Goal: Obtain resource: Obtain resource

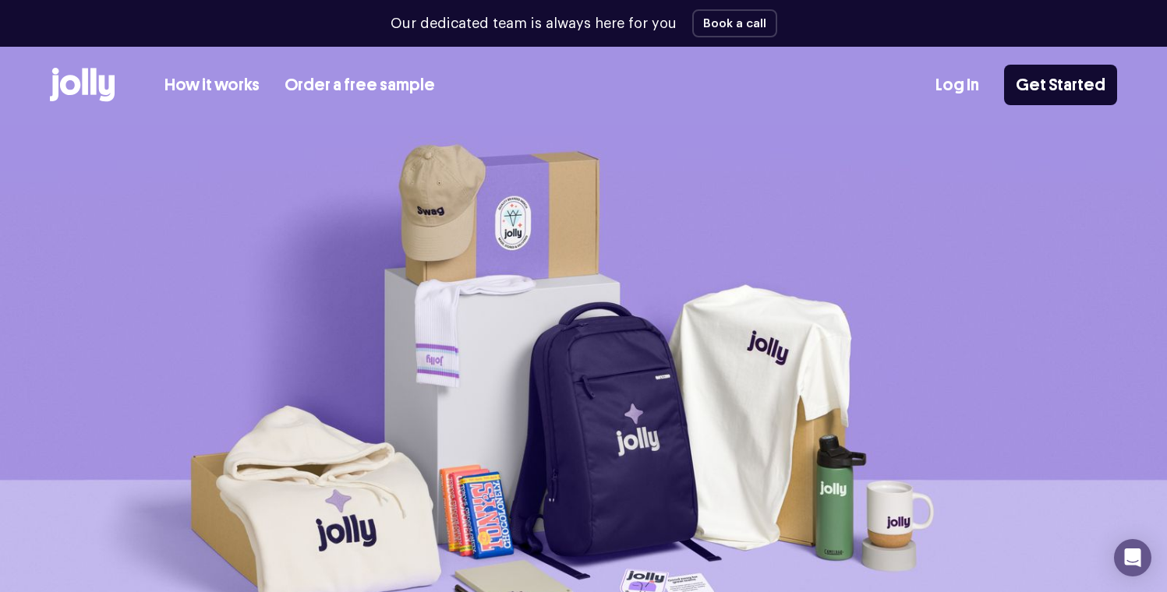
click at [101, 90] on icon at bounding box center [107, 89] width 16 height 27
click at [376, 83] on link "Order a free sample" at bounding box center [360, 85] width 150 height 26
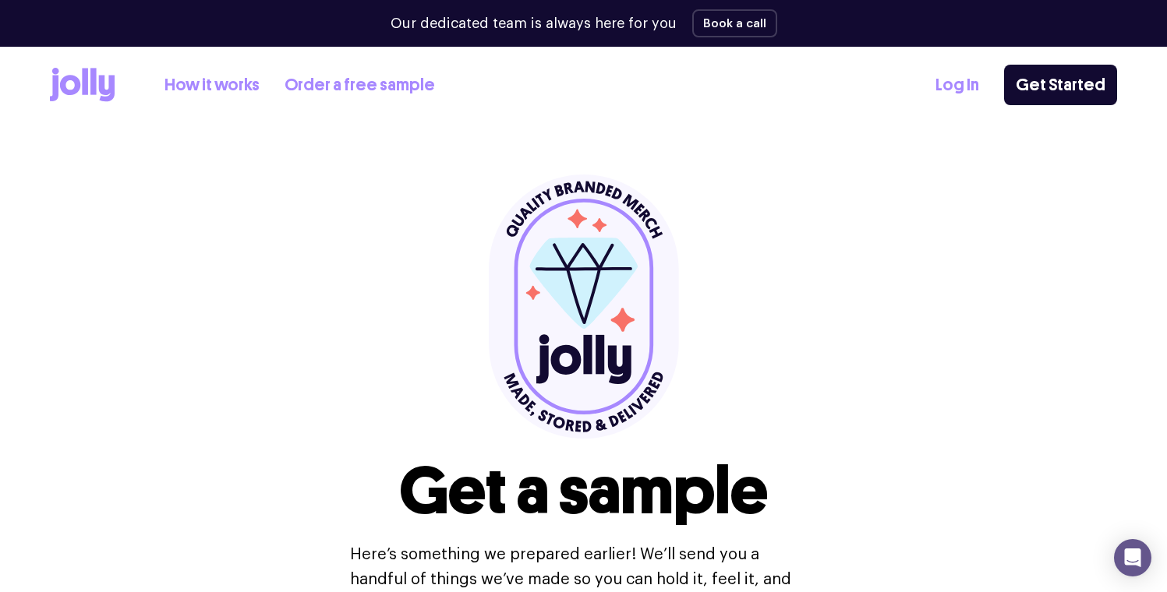
click at [224, 85] on link "How it works" at bounding box center [211, 85] width 95 height 26
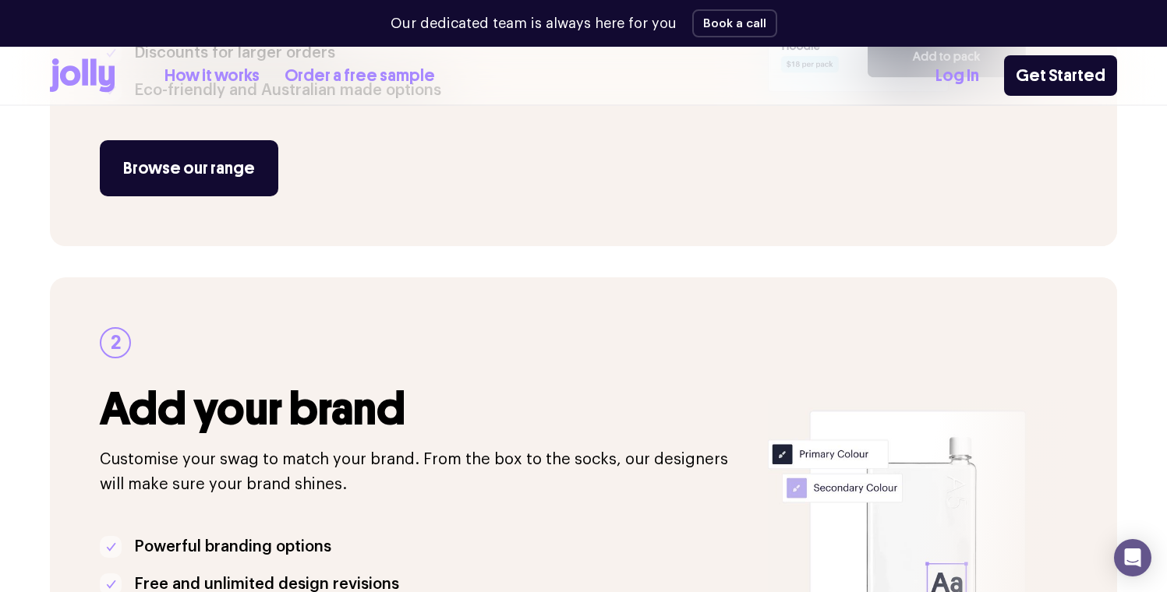
scroll to position [597, 0]
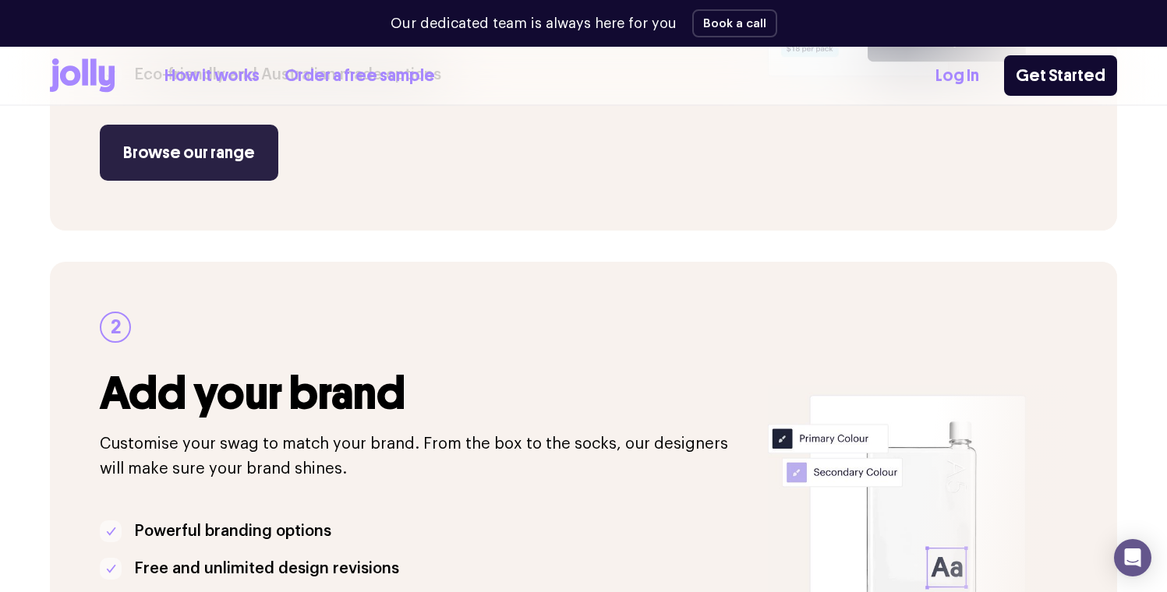
click at [194, 159] on link "Browse our range" at bounding box center [189, 153] width 179 height 56
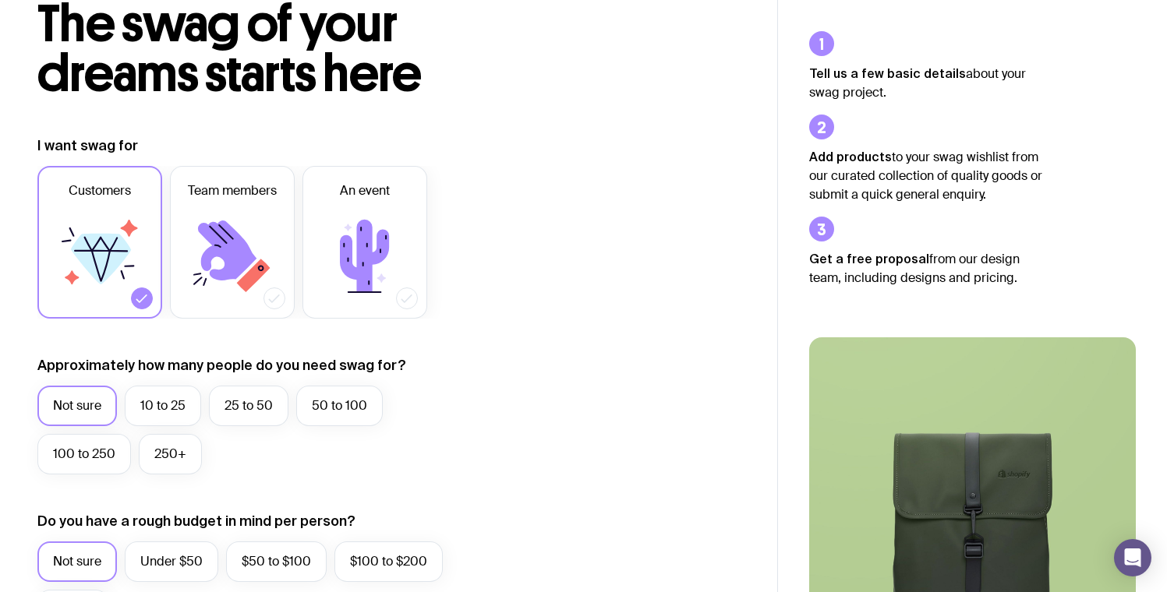
scroll to position [105, 0]
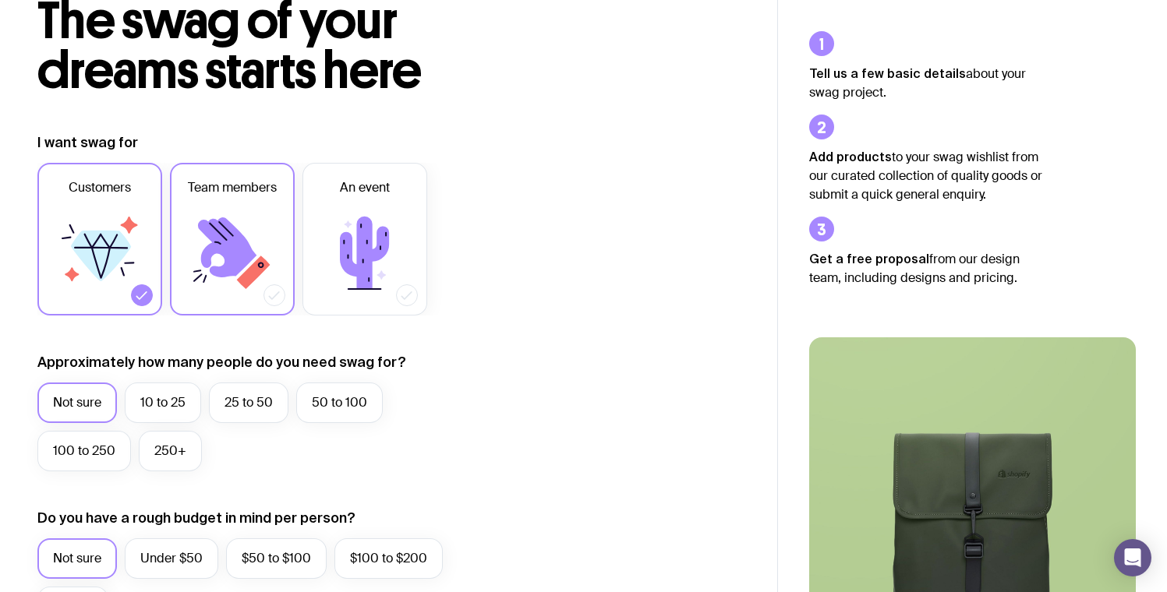
click at [235, 235] on icon at bounding box center [227, 247] width 58 height 60
click at [0, 0] on input "Team members" at bounding box center [0, 0] width 0 height 0
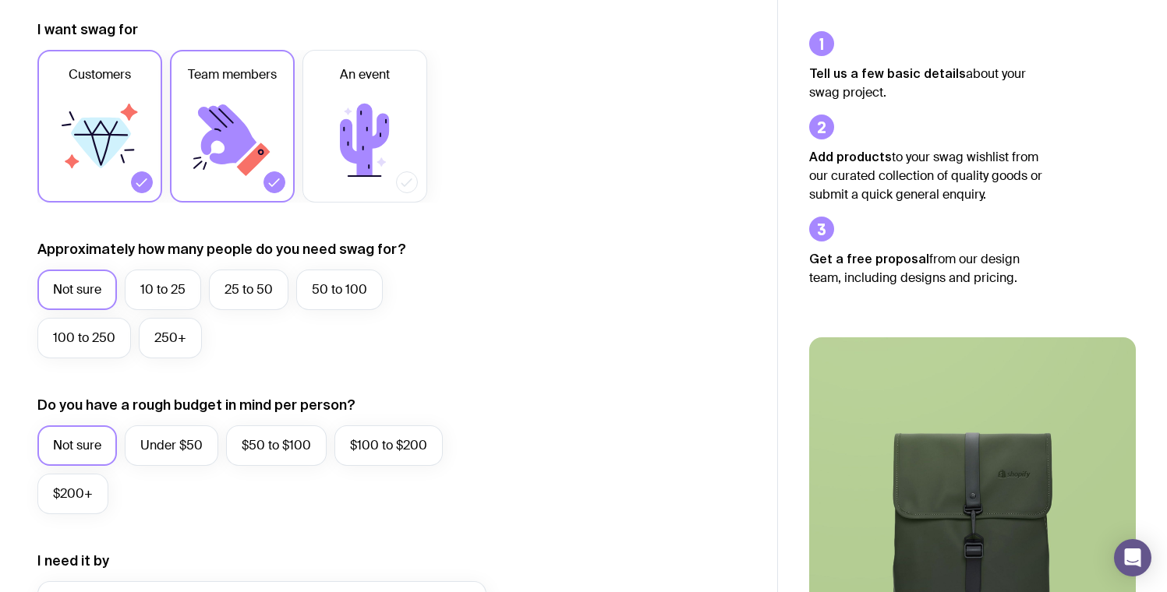
scroll to position [239, 0]
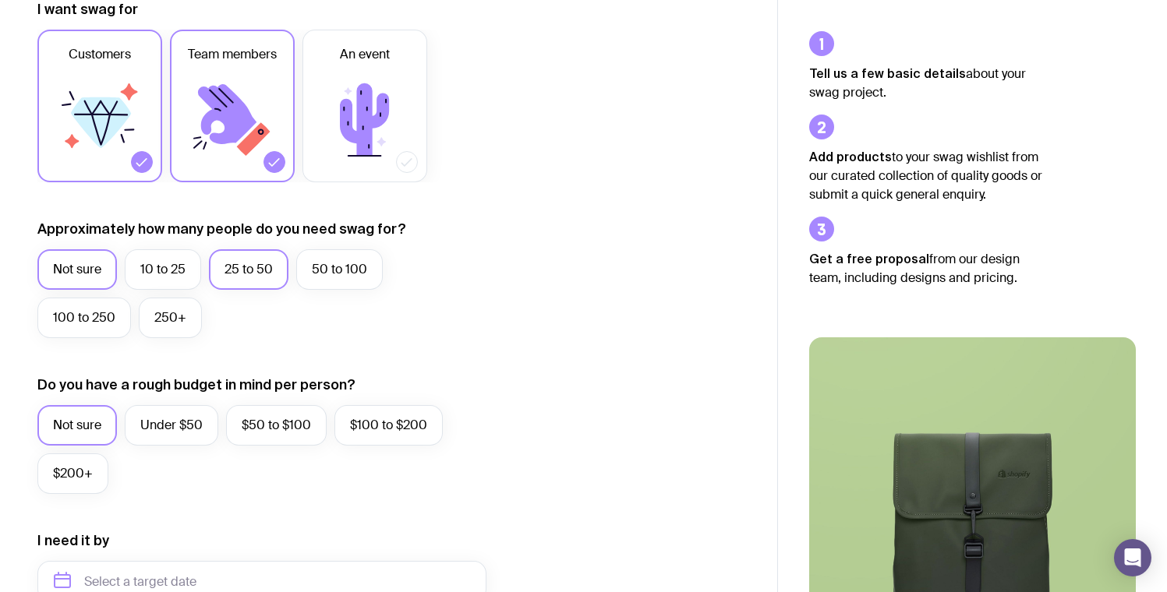
click at [266, 277] on label "25 to 50" at bounding box center [249, 269] width 80 height 41
click at [0, 0] on input "25 to 50" at bounding box center [0, 0] width 0 height 0
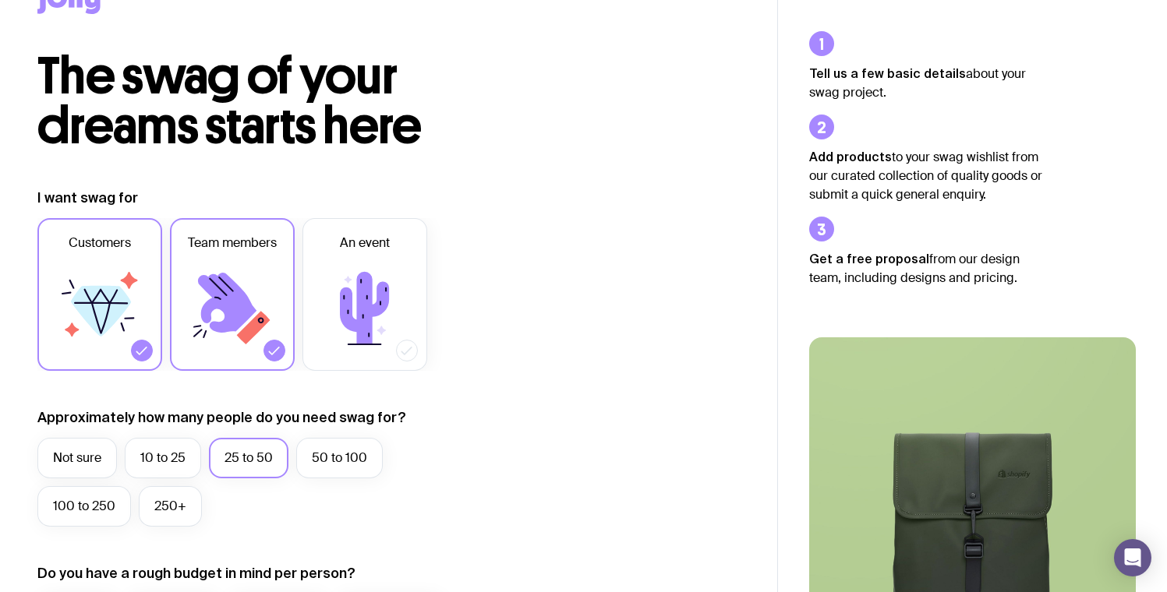
scroll to position [0, 0]
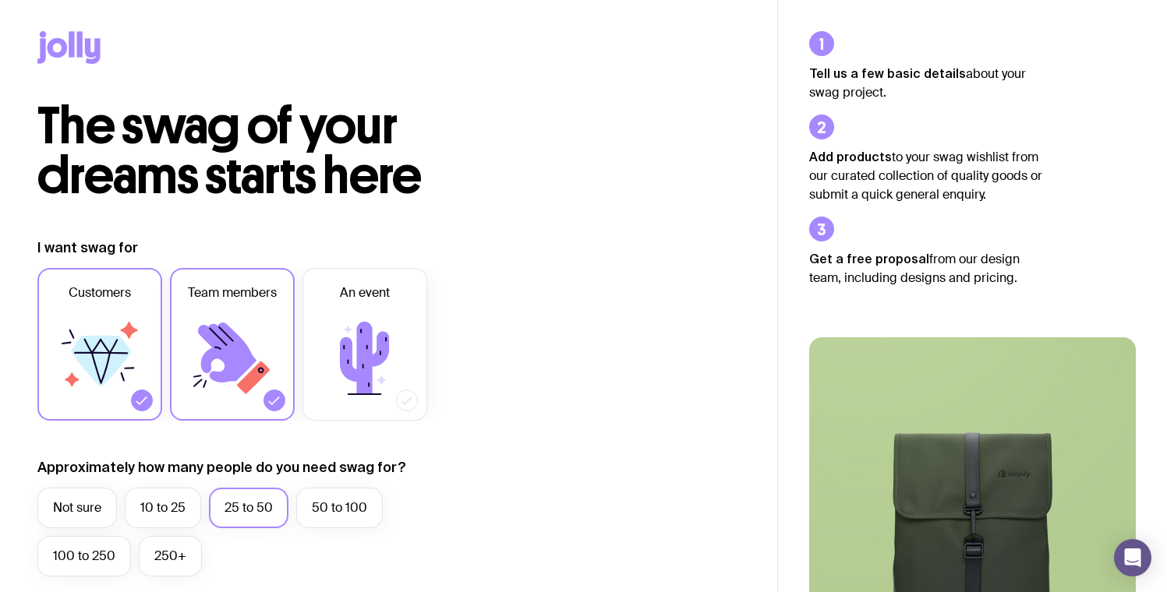
click at [74, 64] on div at bounding box center [388, 50] width 702 height 101
click at [88, 37] on icon at bounding box center [68, 47] width 63 height 33
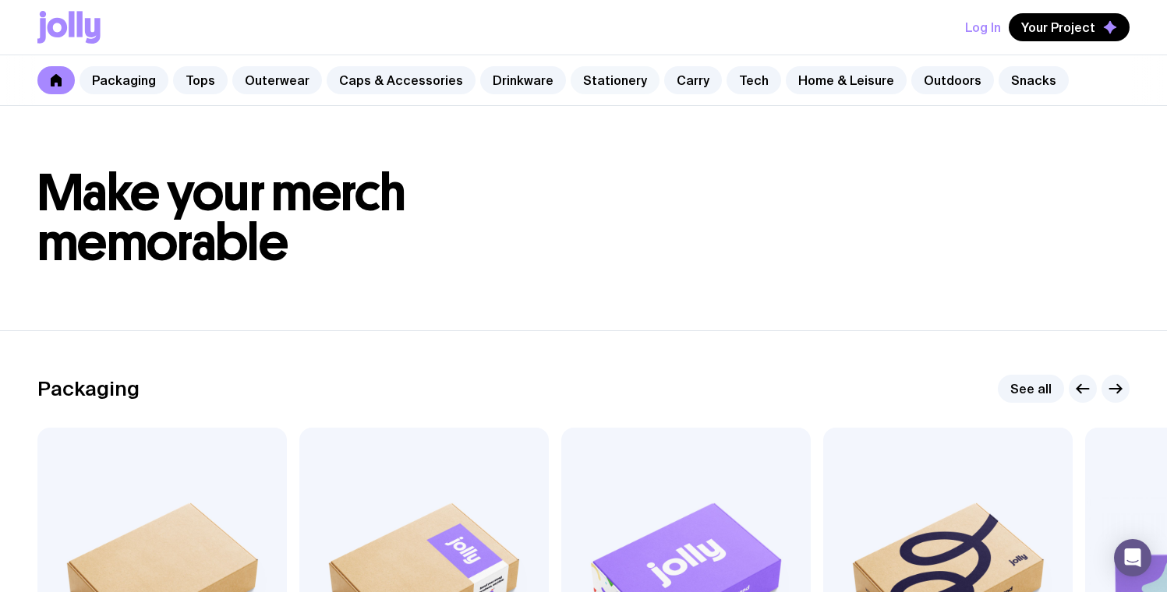
click at [617, 83] on link "Stationery" at bounding box center [615, 80] width 89 height 28
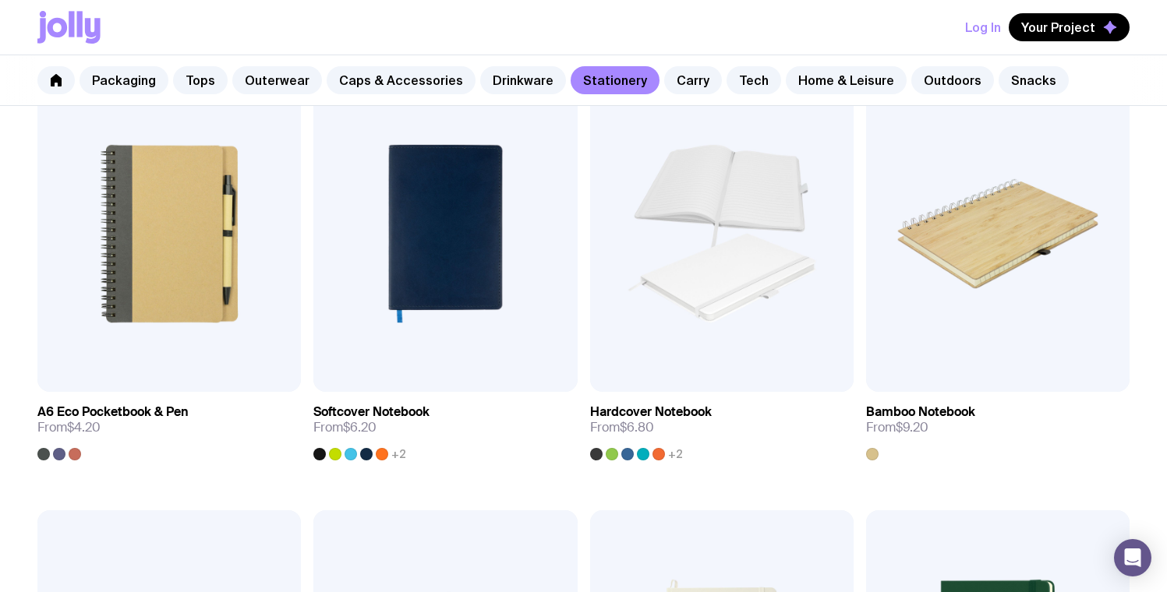
scroll to position [1209, 0]
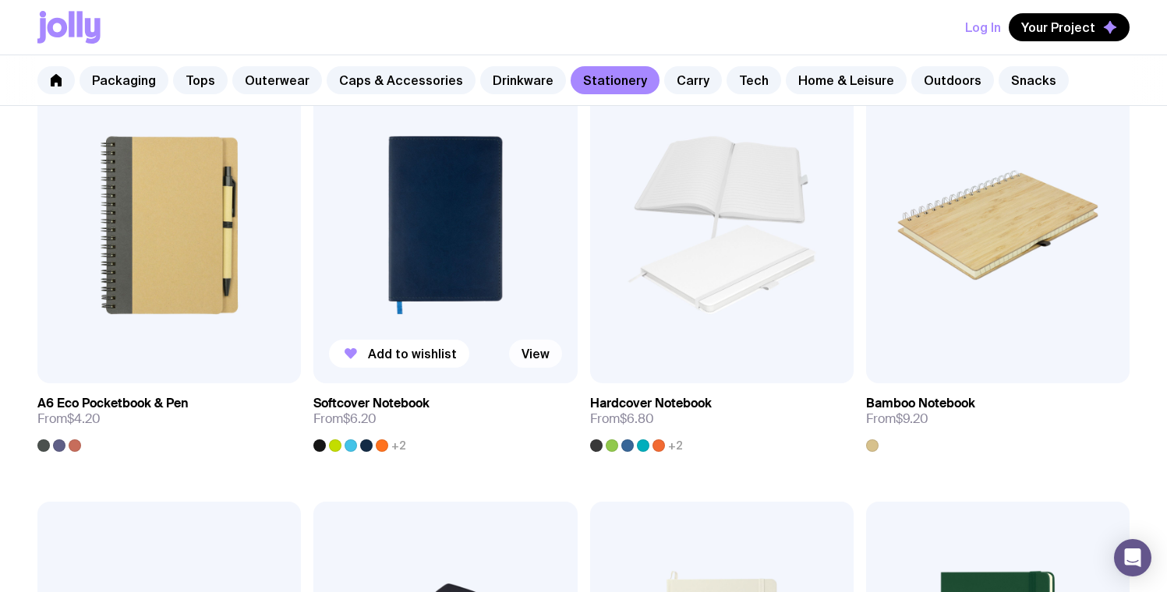
click at [543, 349] on link "View" at bounding box center [535, 354] width 53 height 28
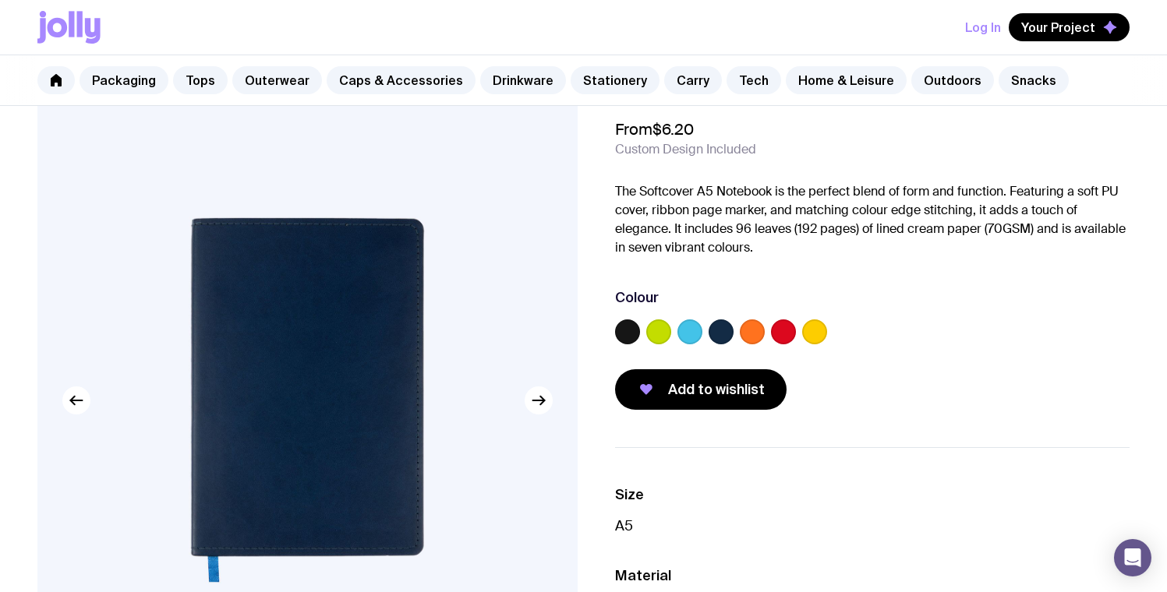
scroll to position [59, 0]
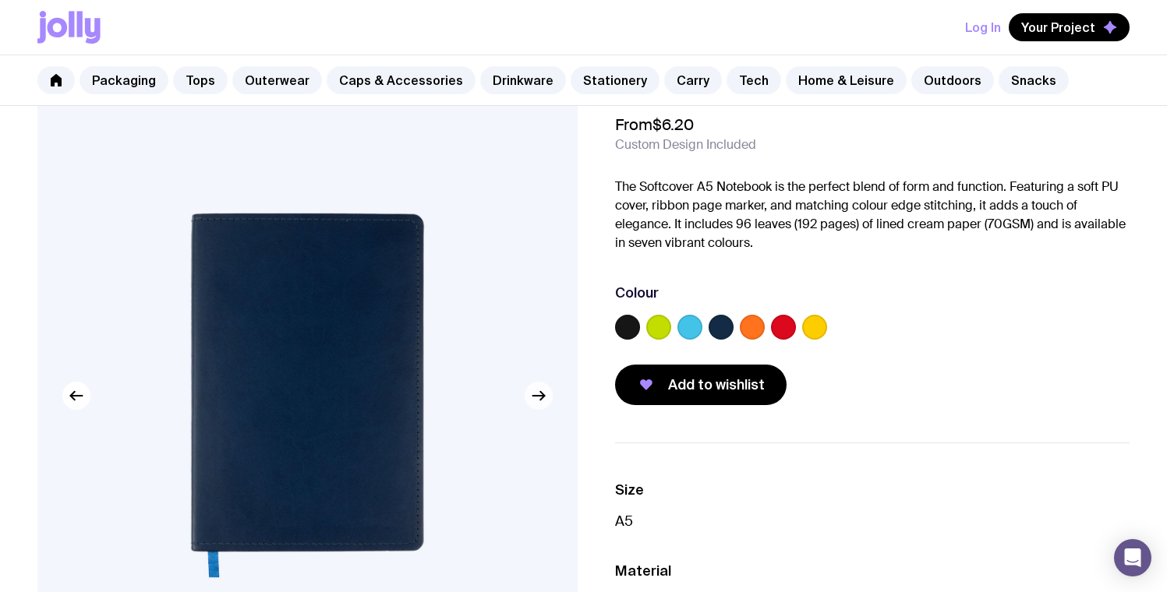
click at [537, 401] on icon "button" at bounding box center [538, 396] width 19 height 19
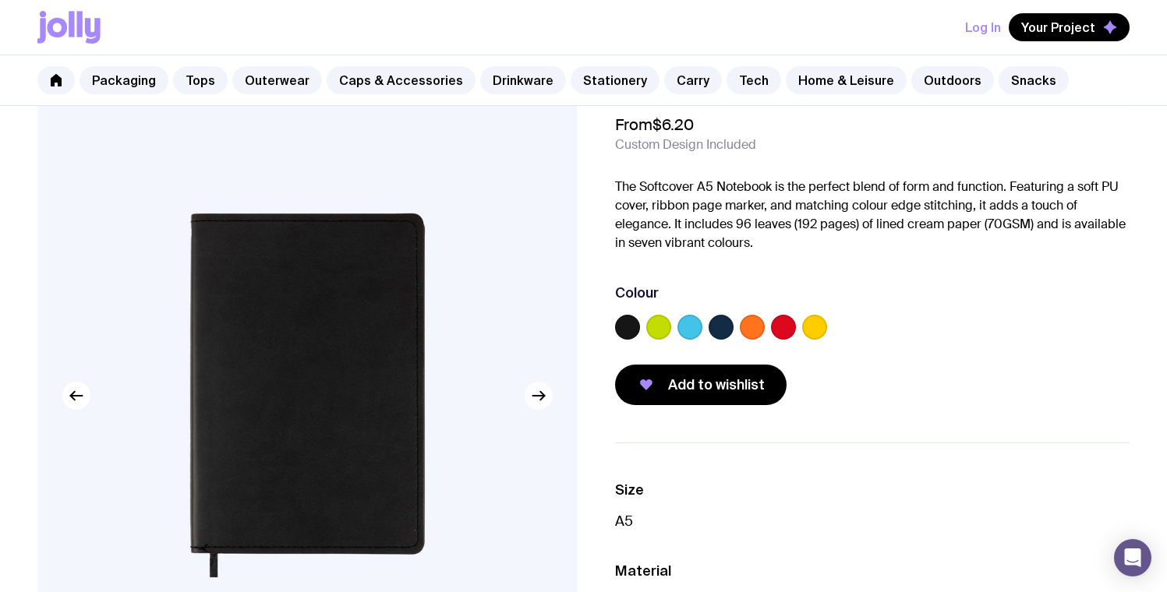
click at [537, 401] on icon "button" at bounding box center [538, 396] width 19 height 19
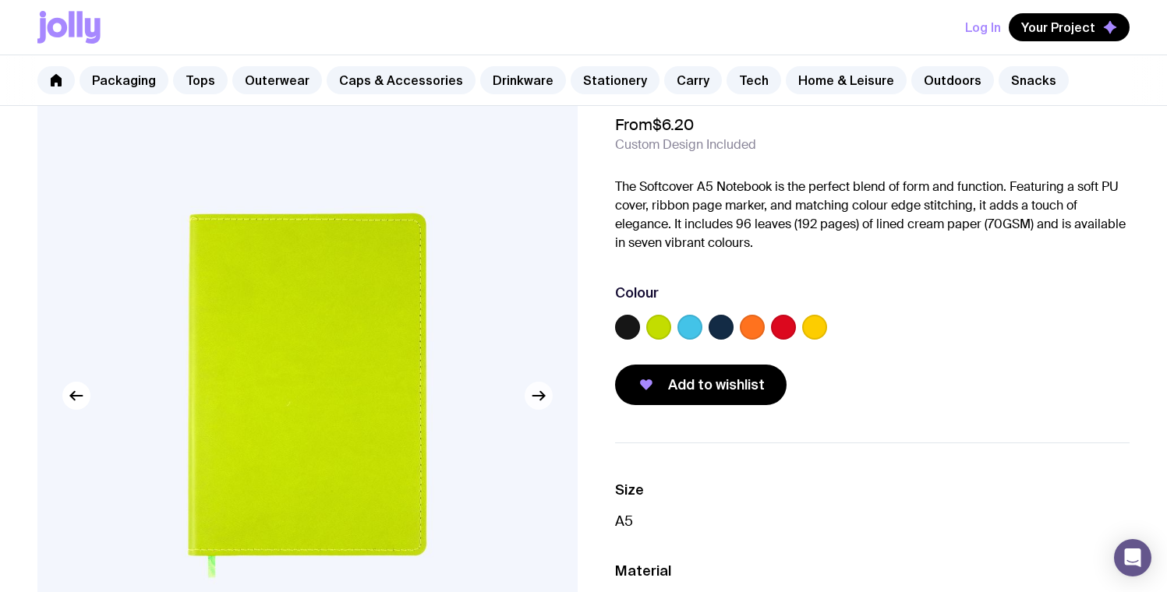
click at [537, 401] on icon "button" at bounding box center [538, 396] width 19 height 19
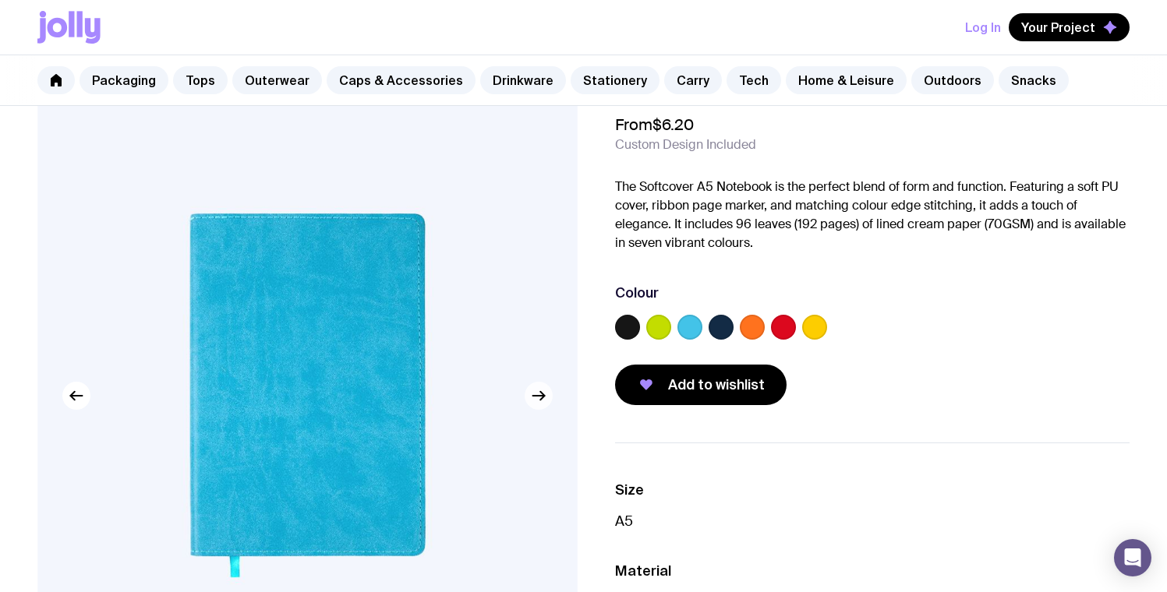
click at [537, 401] on icon "button" at bounding box center [538, 396] width 19 height 19
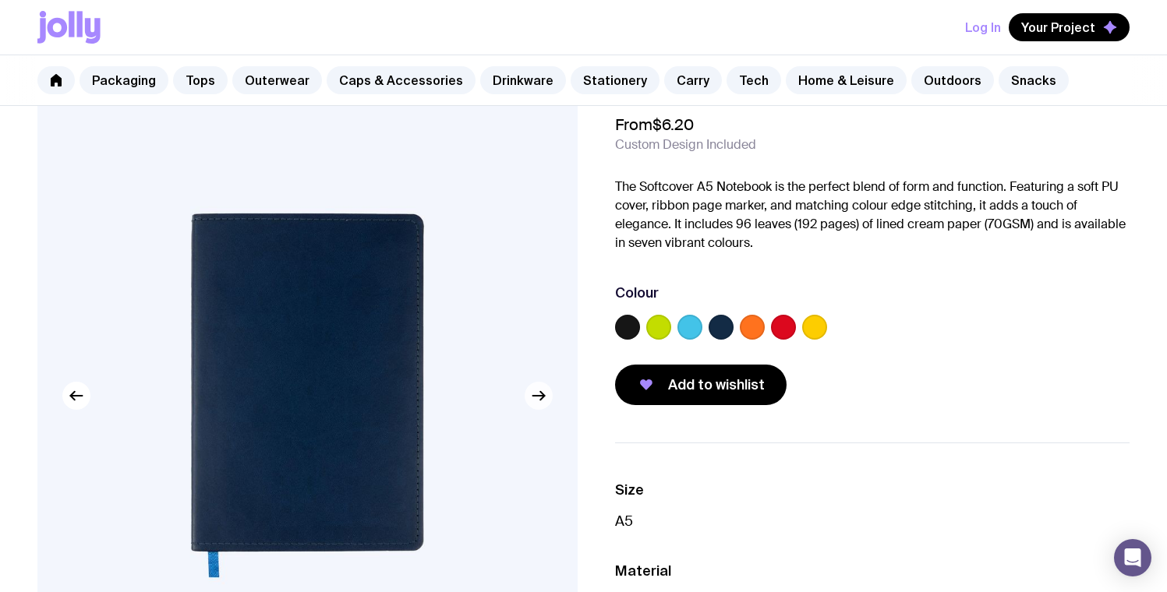
click at [537, 401] on icon "button" at bounding box center [538, 396] width 19 height 19
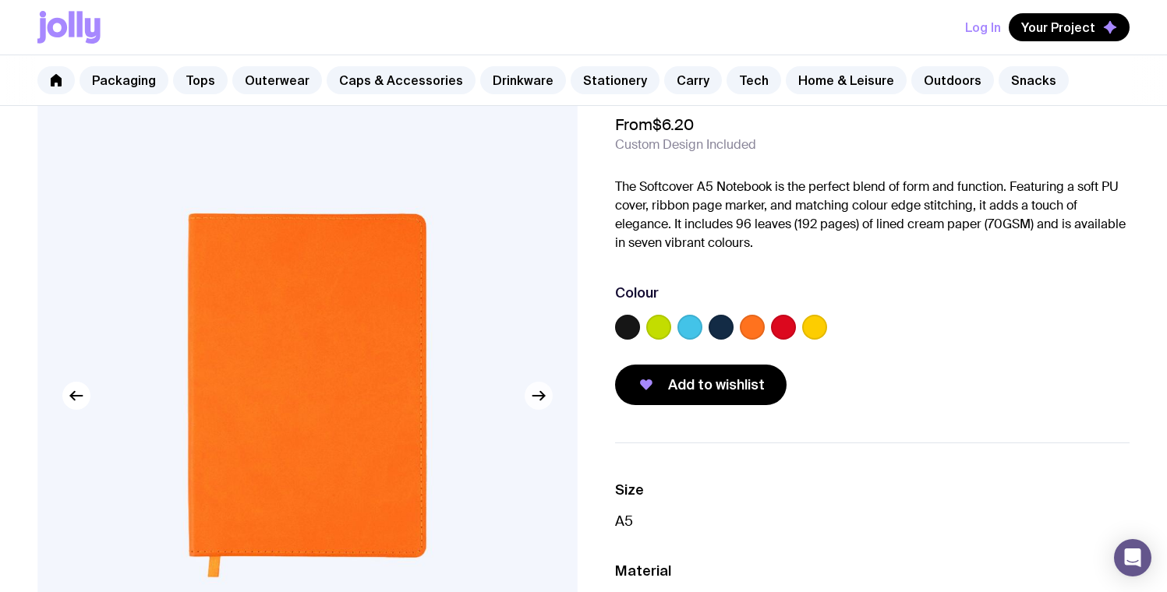
click at [537, 401] on icon "button" at bounding box center [538, 396] width 19 height 19
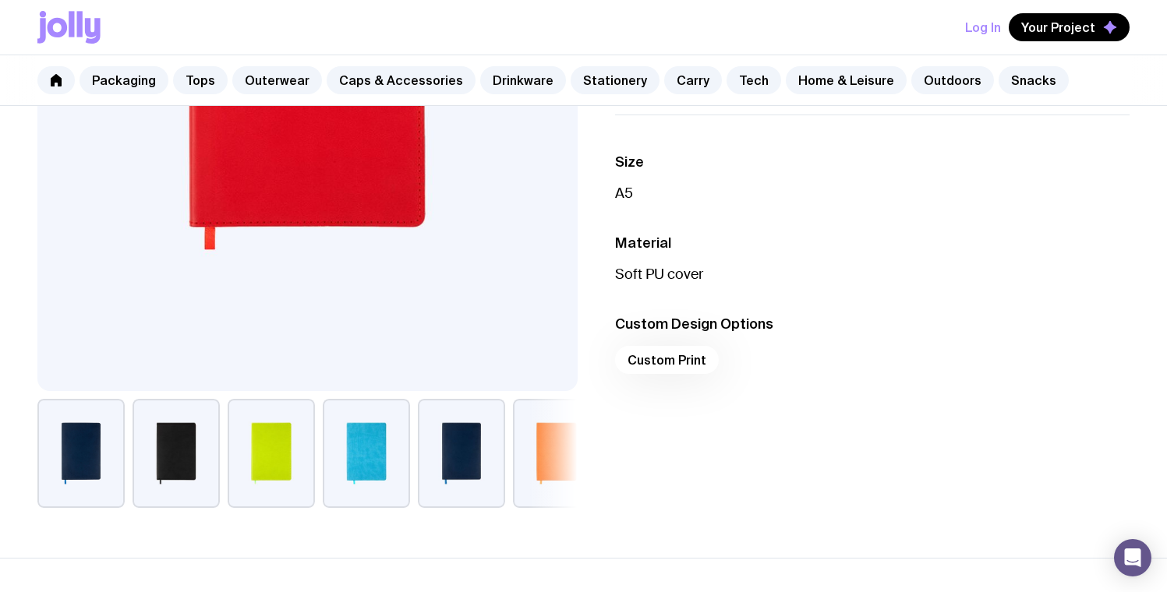
scroll to position [401, 0]
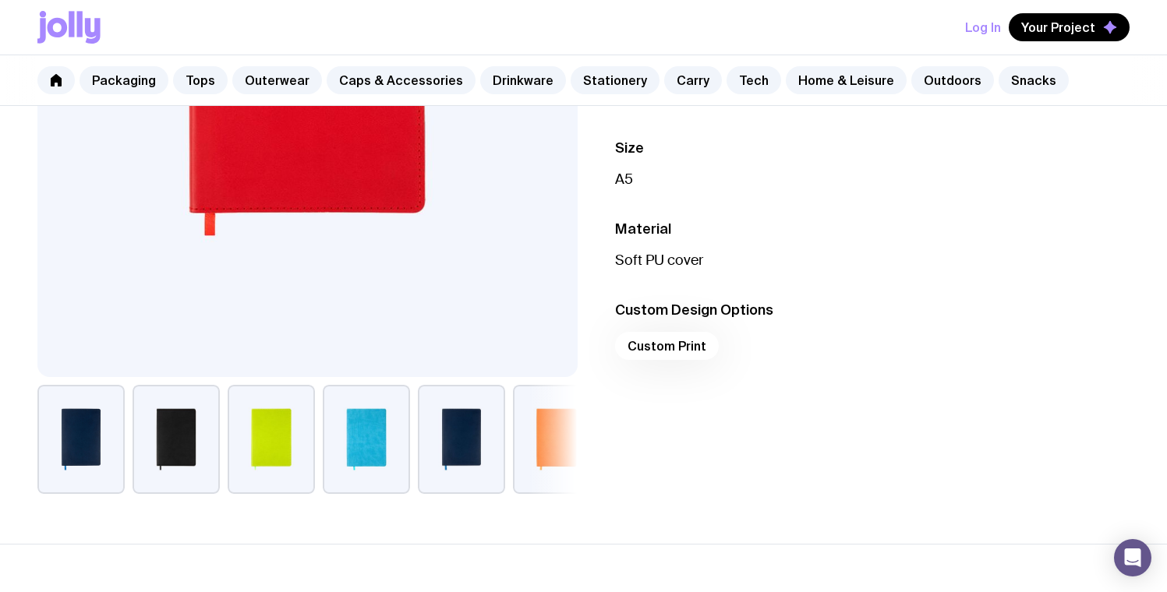
click at [657, 349] on div "Custom Print" at bounding box center [872, 350] width 515 height 37
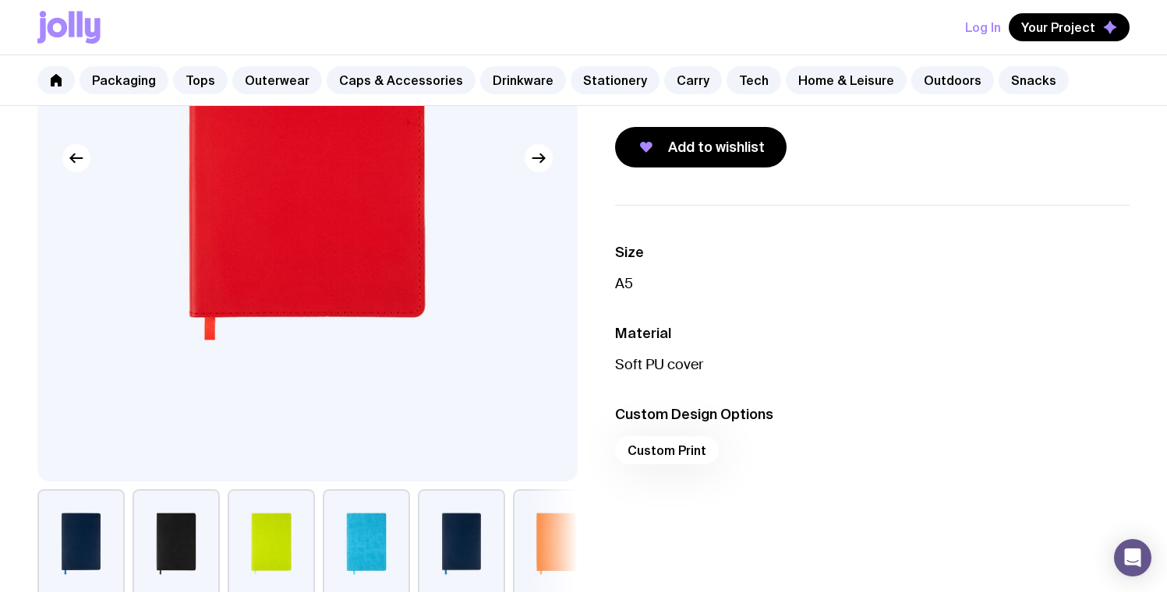
scroll to position [0, 0]
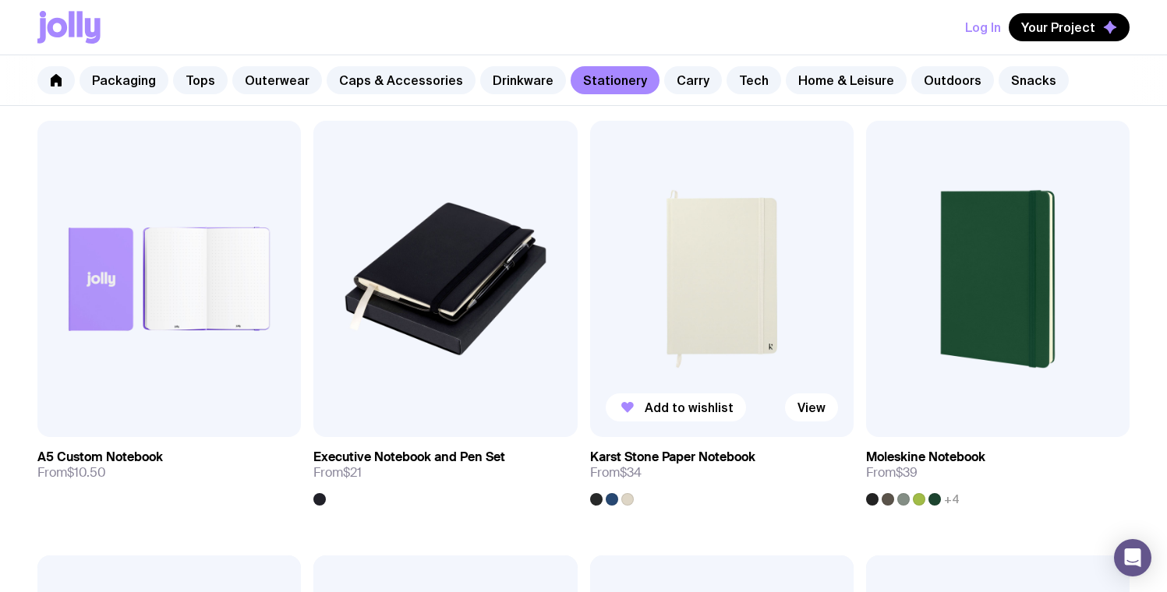
scroll to position [1597, 0]
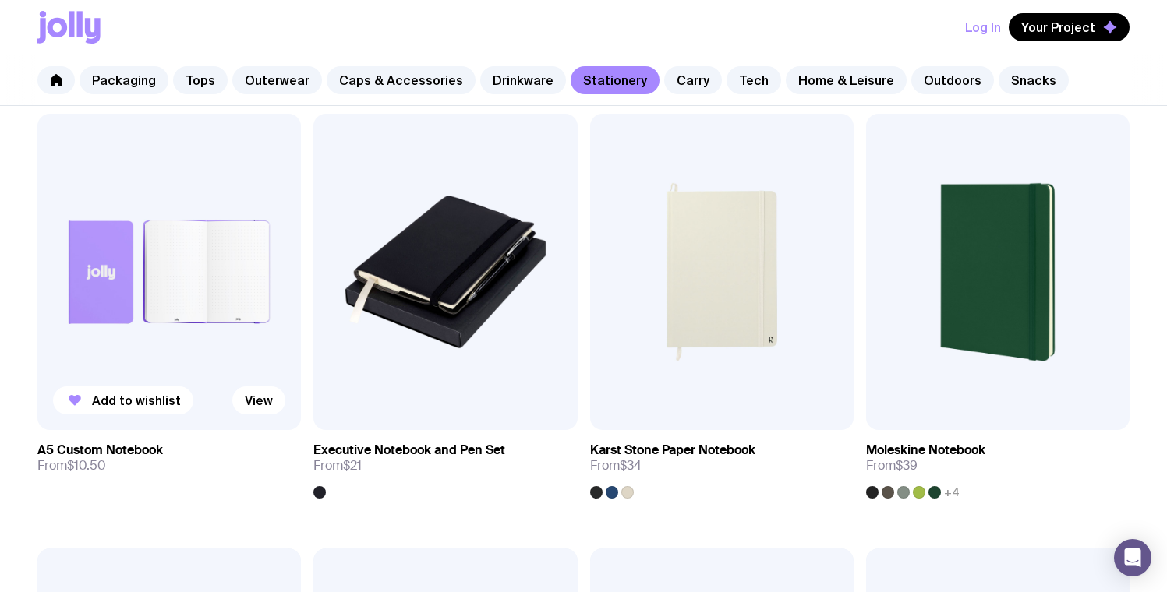
click at [119, 316] on img at bounding box center [168, 272] width 263 height 316
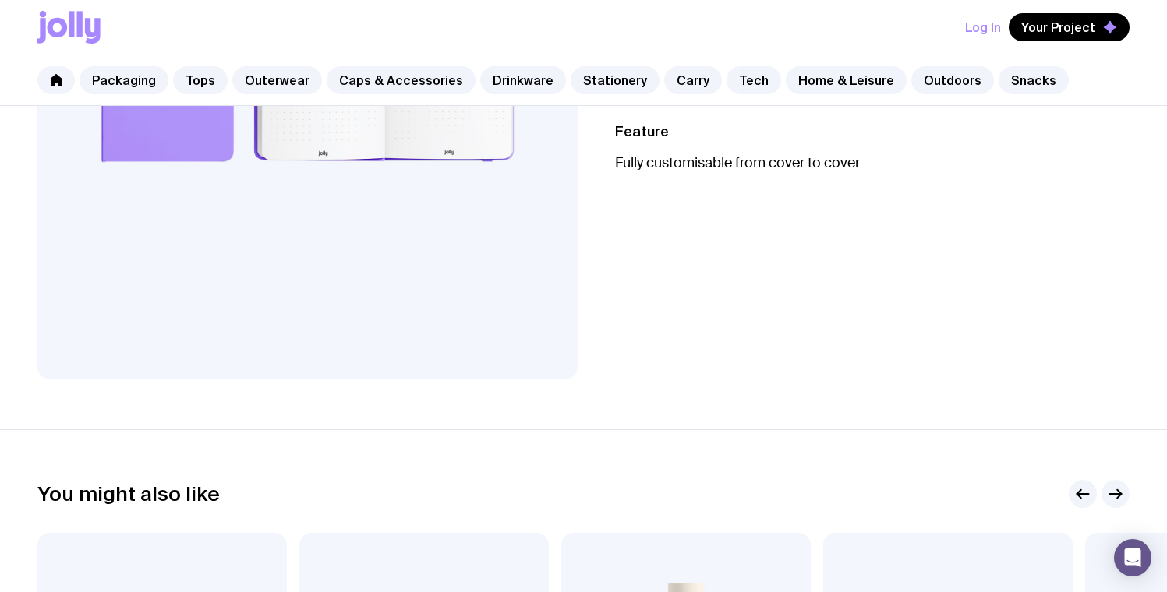
scroll to position [9, 0]
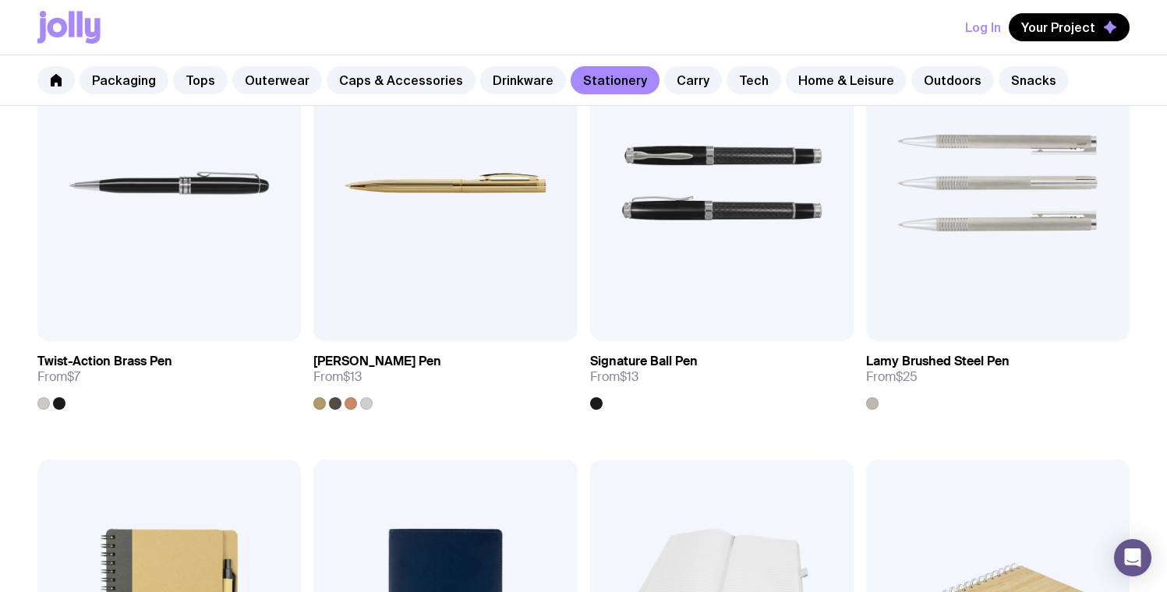
scroll to position [815, 0]
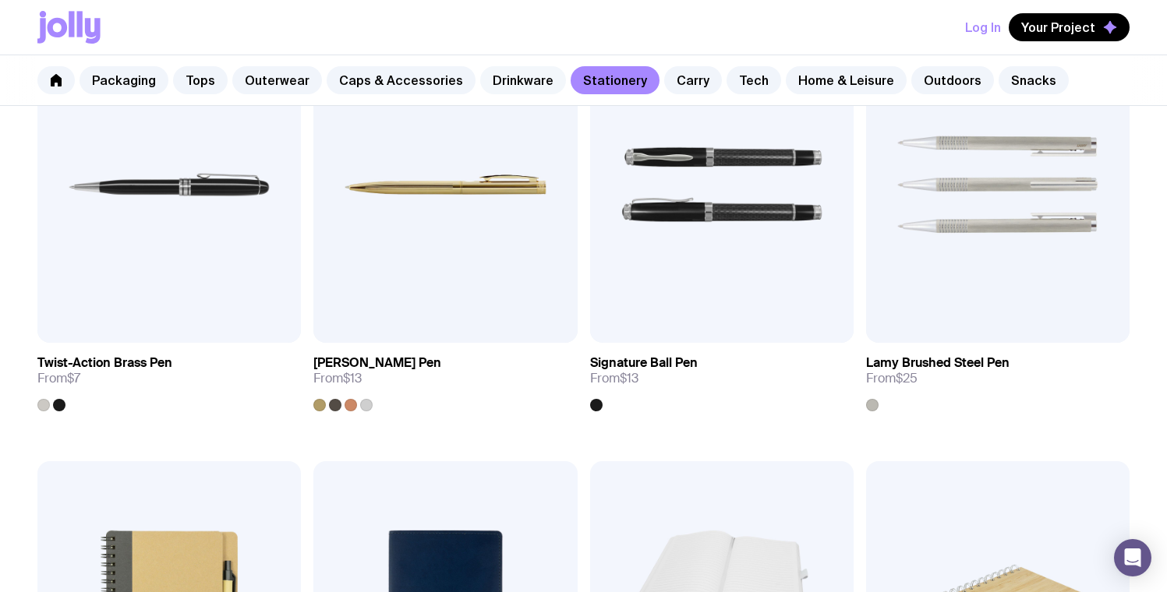
click at [524, 76] on link "Drinkware" at bounding box center [523, 80] width 86 height 28
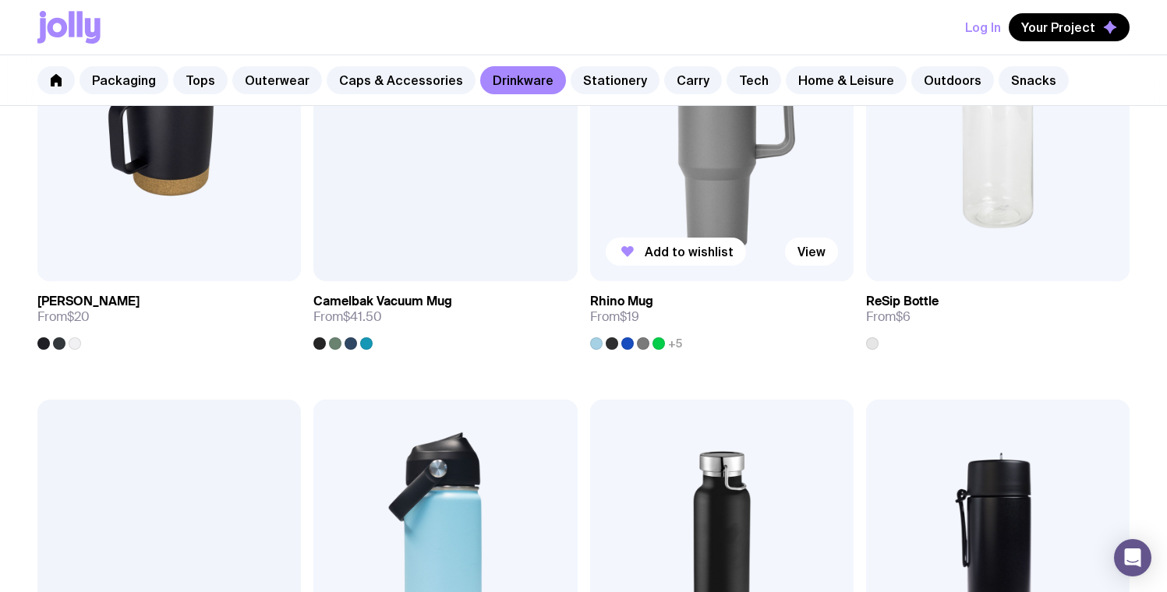
scroll to position [1197, 0]
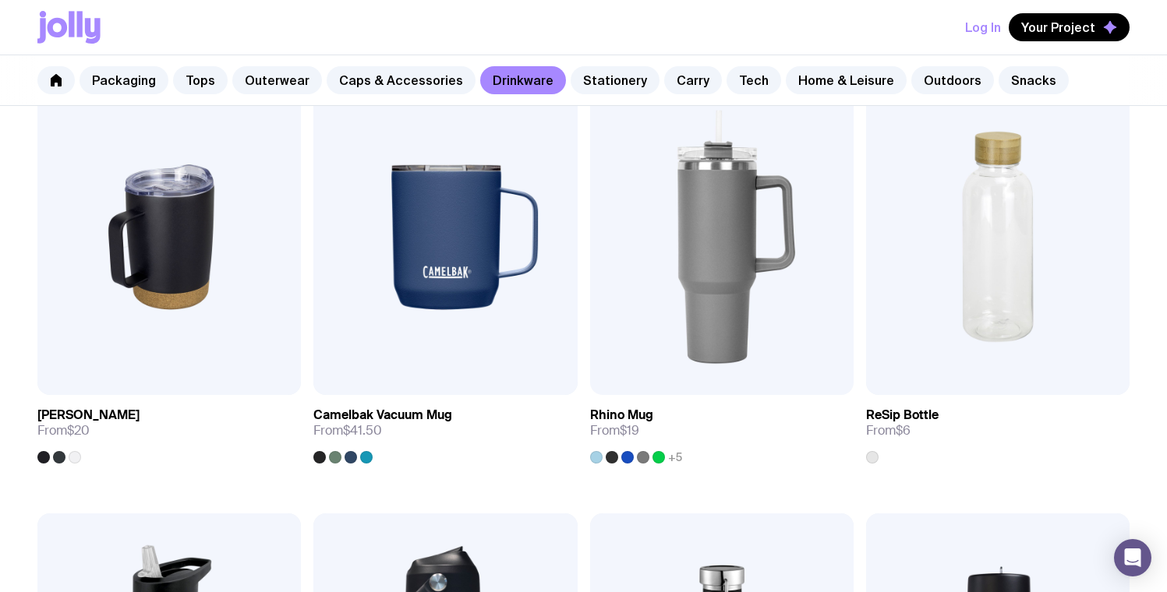
click at [69, 19] on icon at bounding box center [71, 24] width 5 height 26
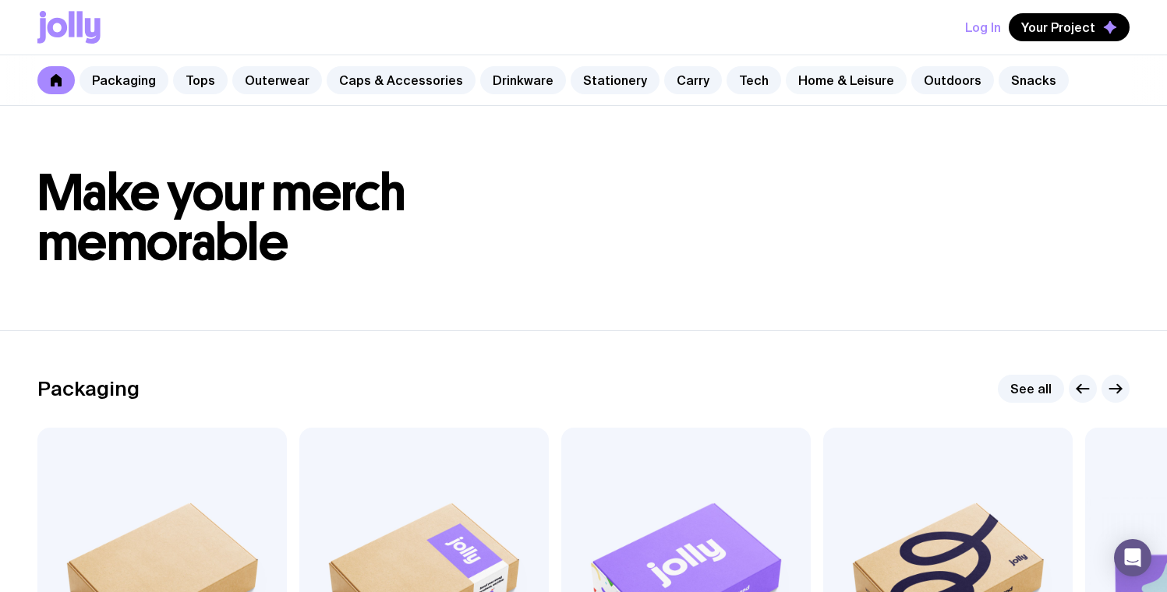
click at [820, 86] on link "Home & Leisure" at bounding box center [846, 80] width 121 height 28
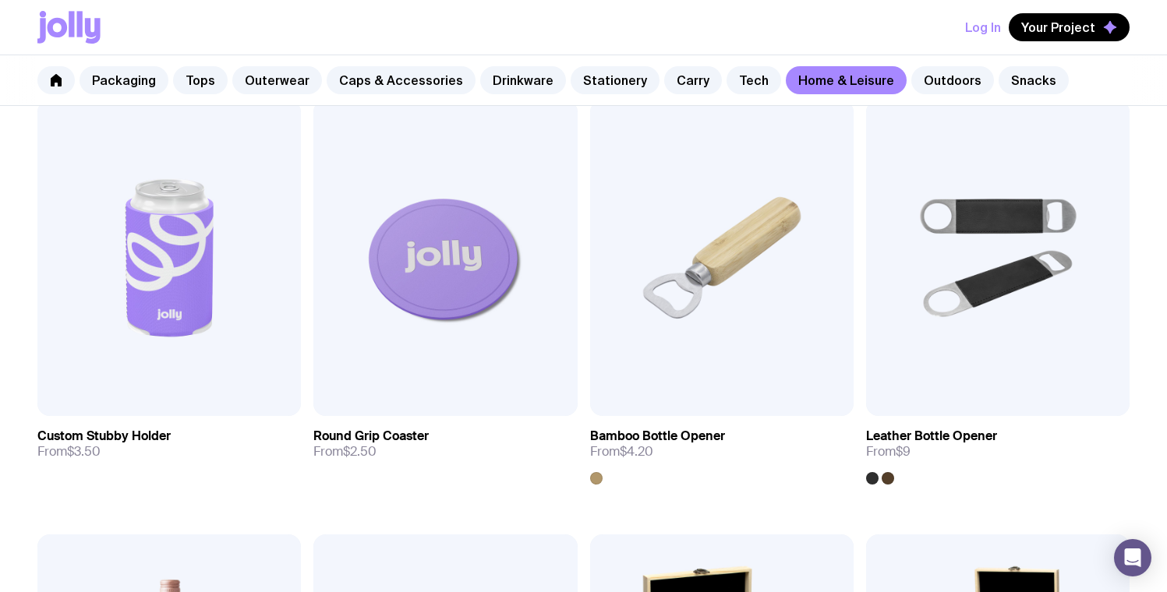
scroll to position [313, 0]
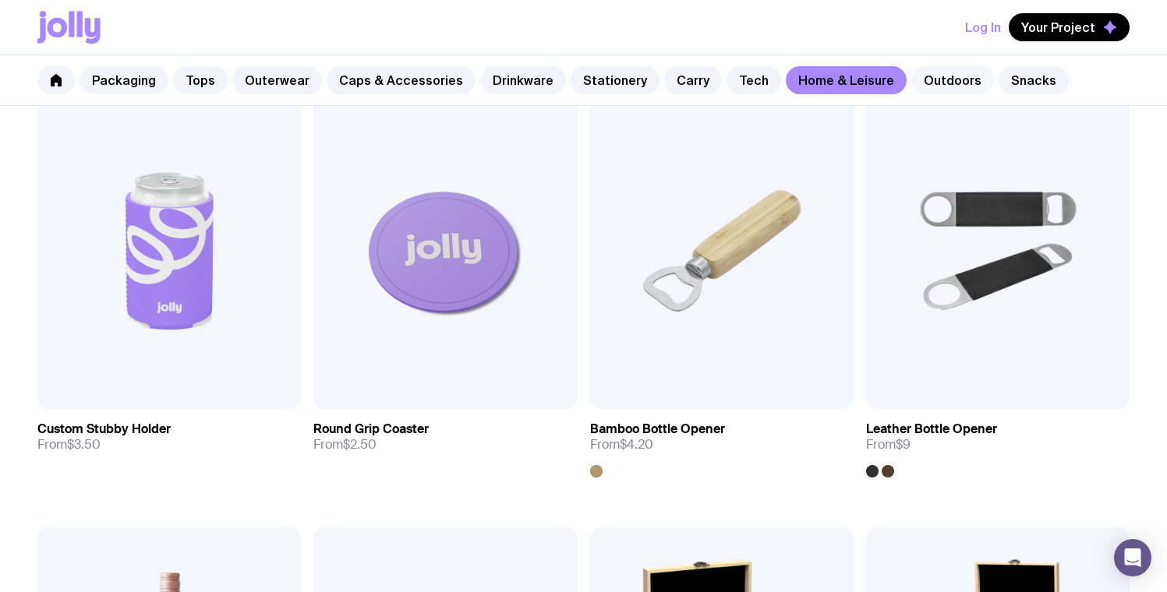
click at [936, 87] on link "Outdoors" at bounding box center [952, 80] width 83 height 28
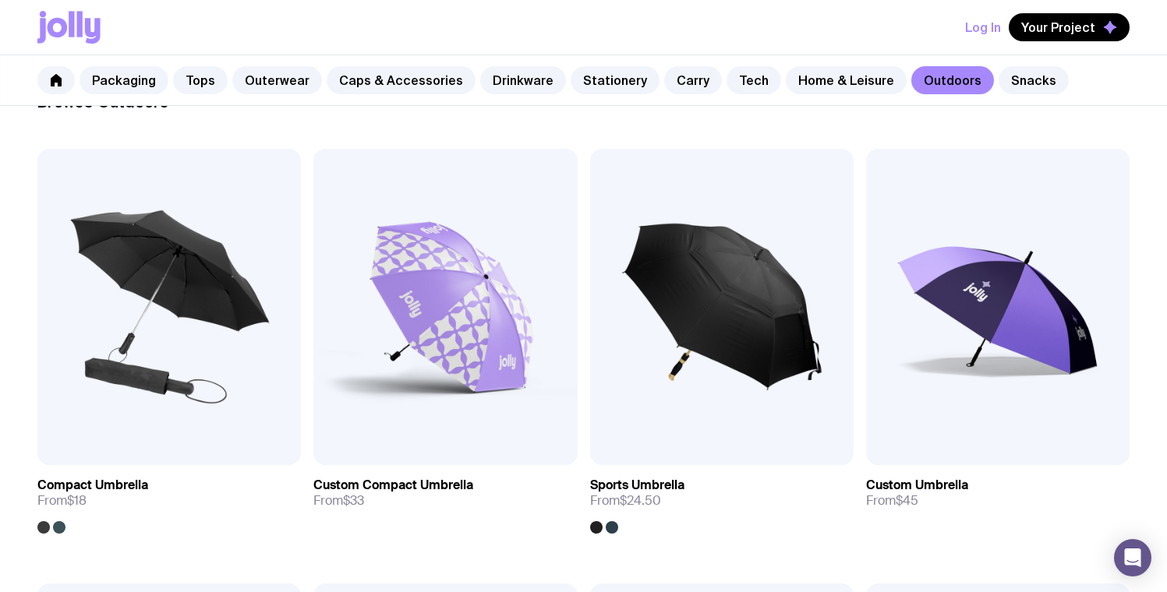
scroll to position [261, 0]
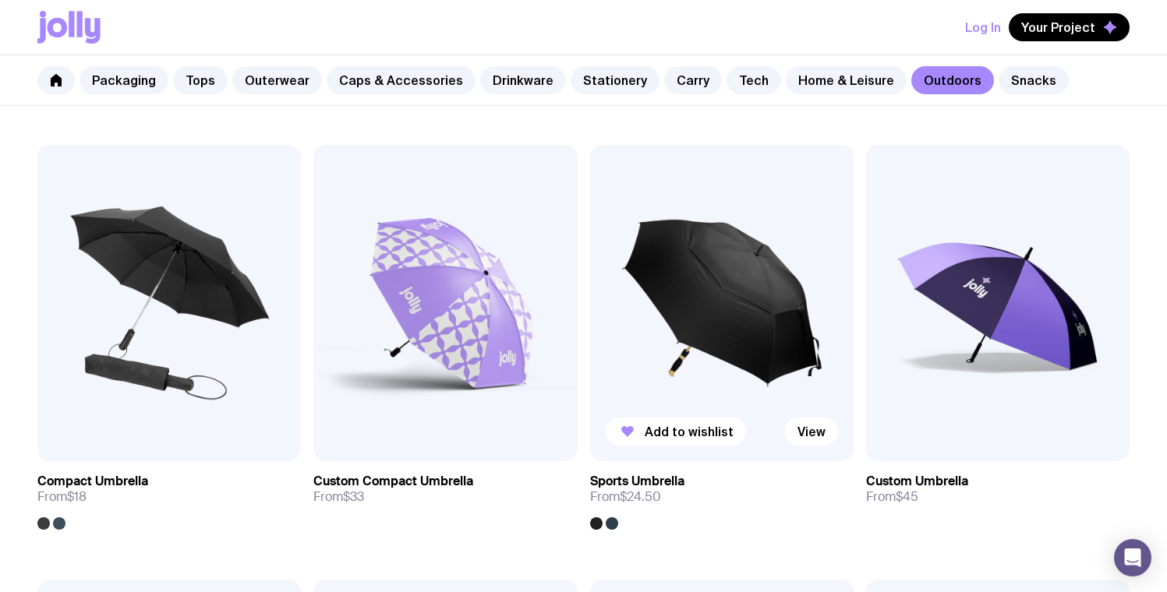
click at [721, 299] on img at bounding box center [721, 303] width 263 height 316
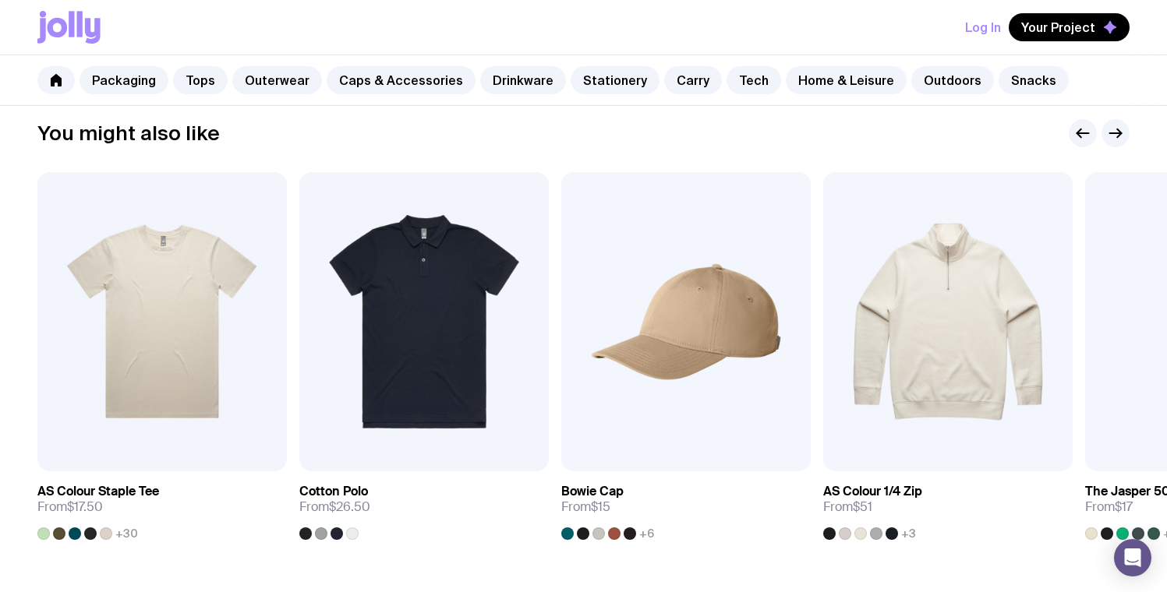
scroll to position [886, 0]
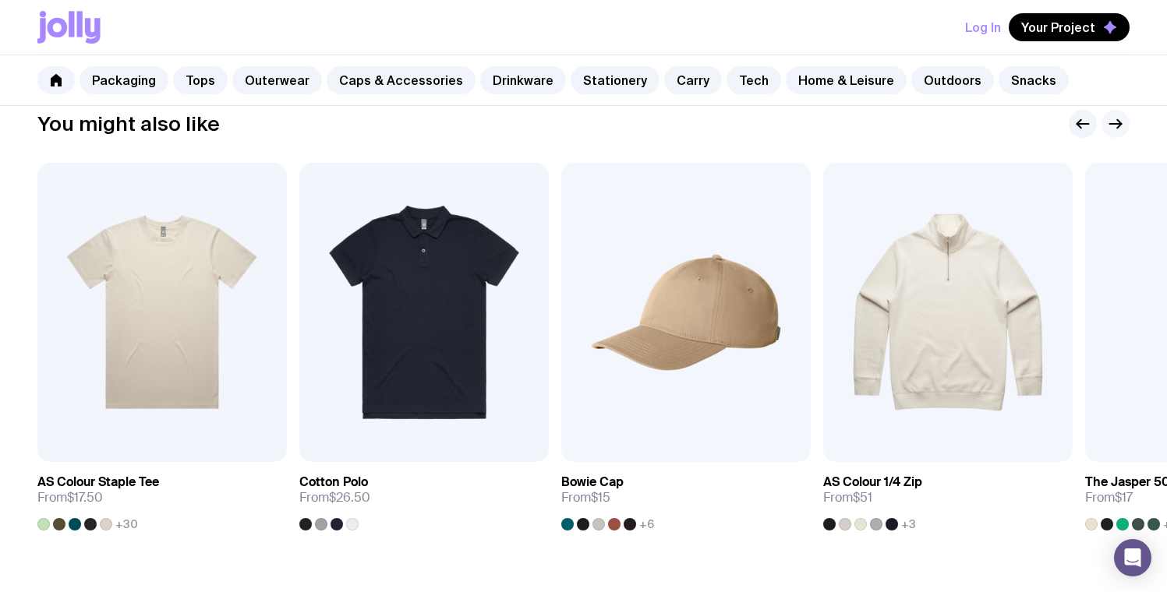
click at [1120, 125] on icon "button" at bounding box center [1115, 124] width 19 height 19
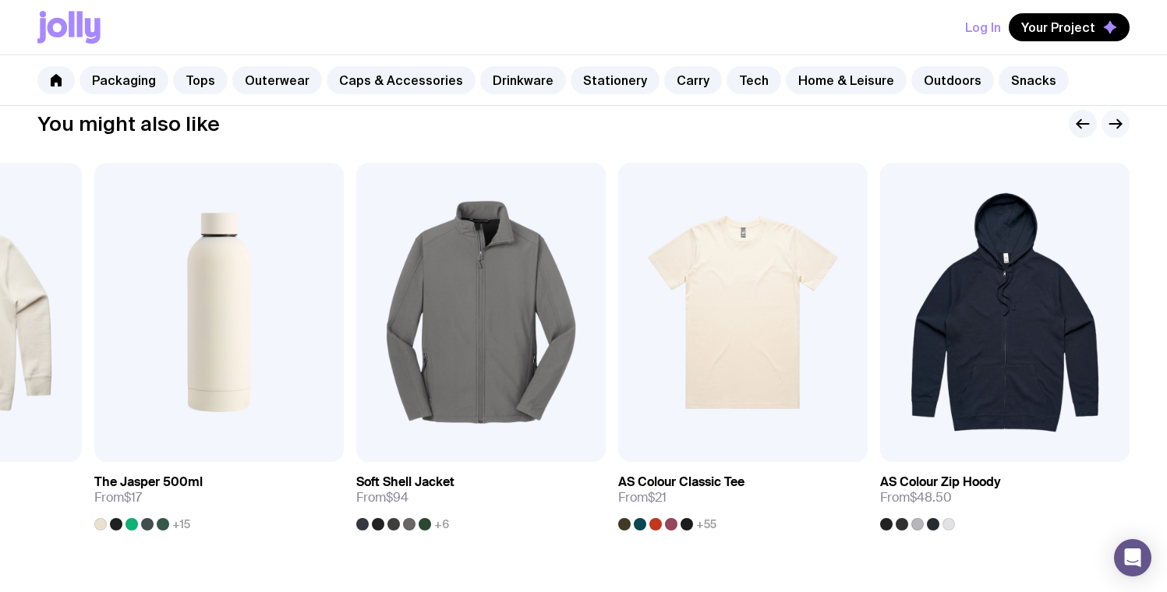
click at [1120, 125] on icon "button" at bounding box center [1115, 124] width 19 height 19
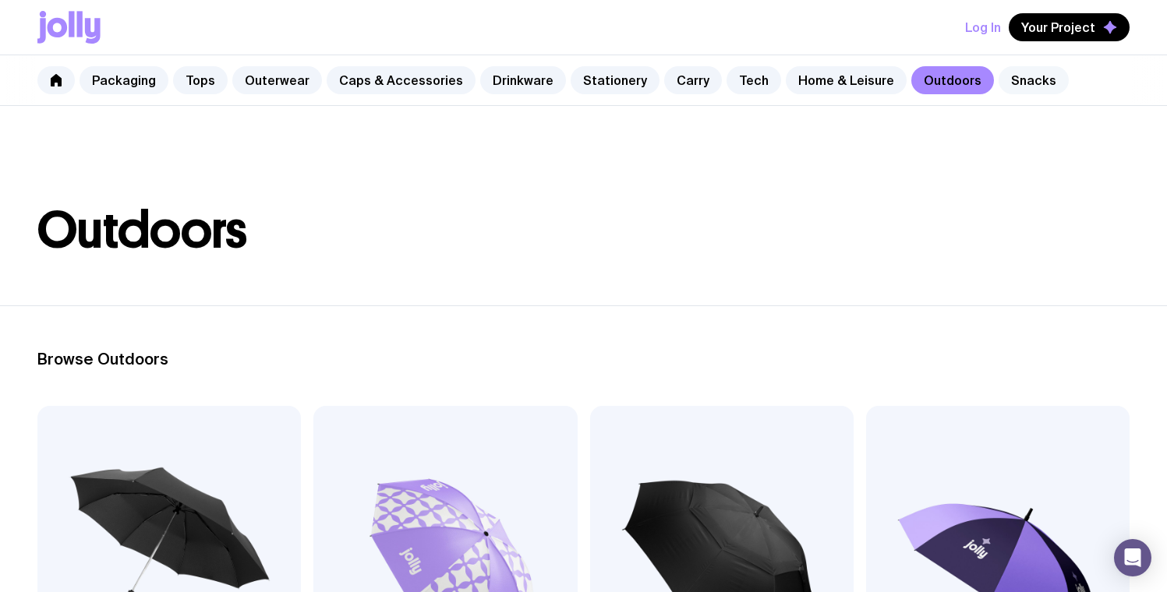
click at [999, 89] on link "Snacks" at bounding box center [1034, 80] width 70 height 28
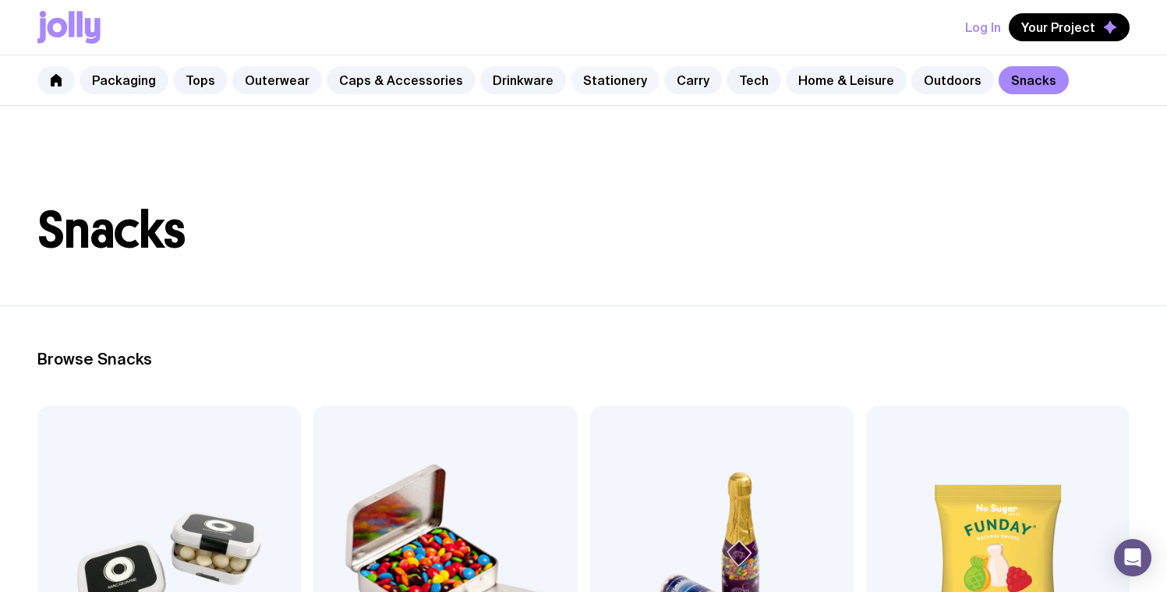
click at [598, 81] on link "Stationery" at bounding box center [615, 80] width 89 height 28
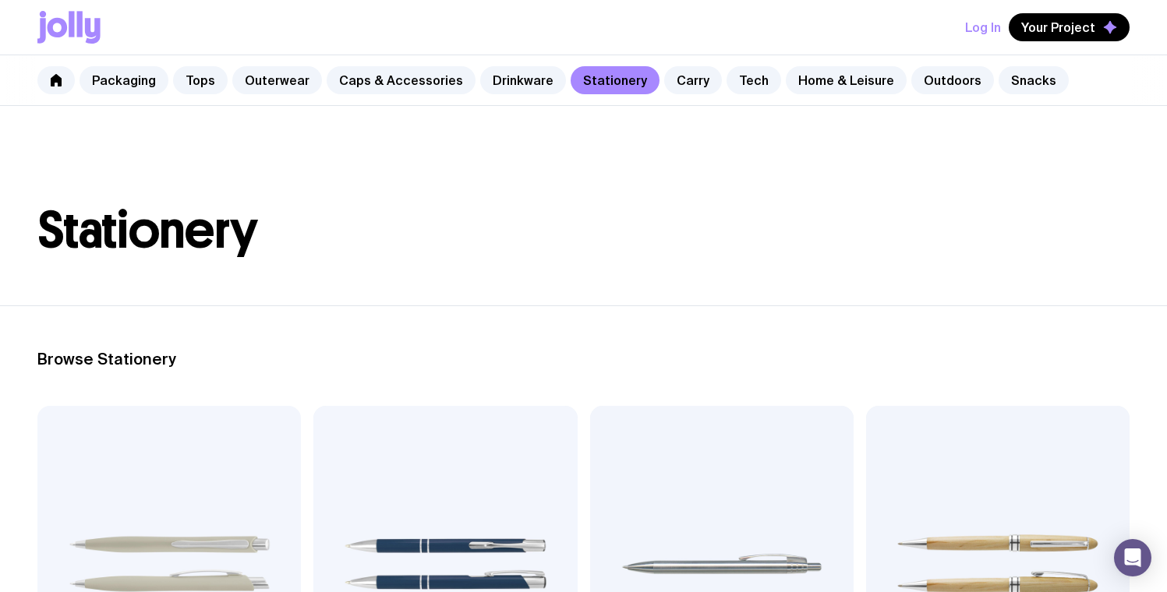
click at [90, 32] on icon at bounding box center [93, 31] width 16 height 26
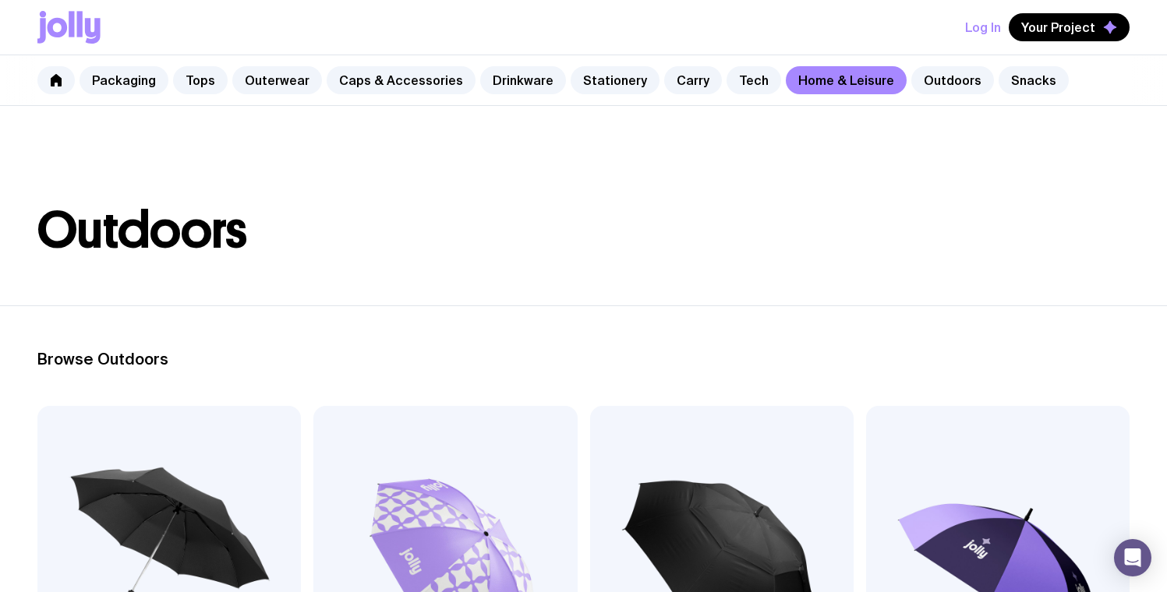
scroll to position [313, 0]
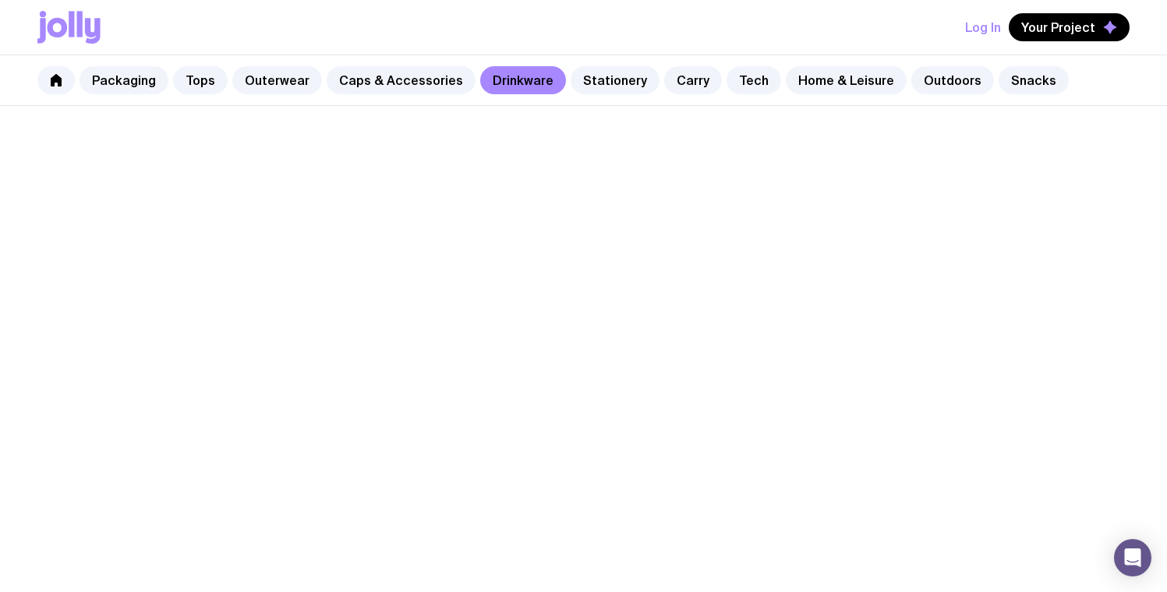
scroll to position [1197, 0]
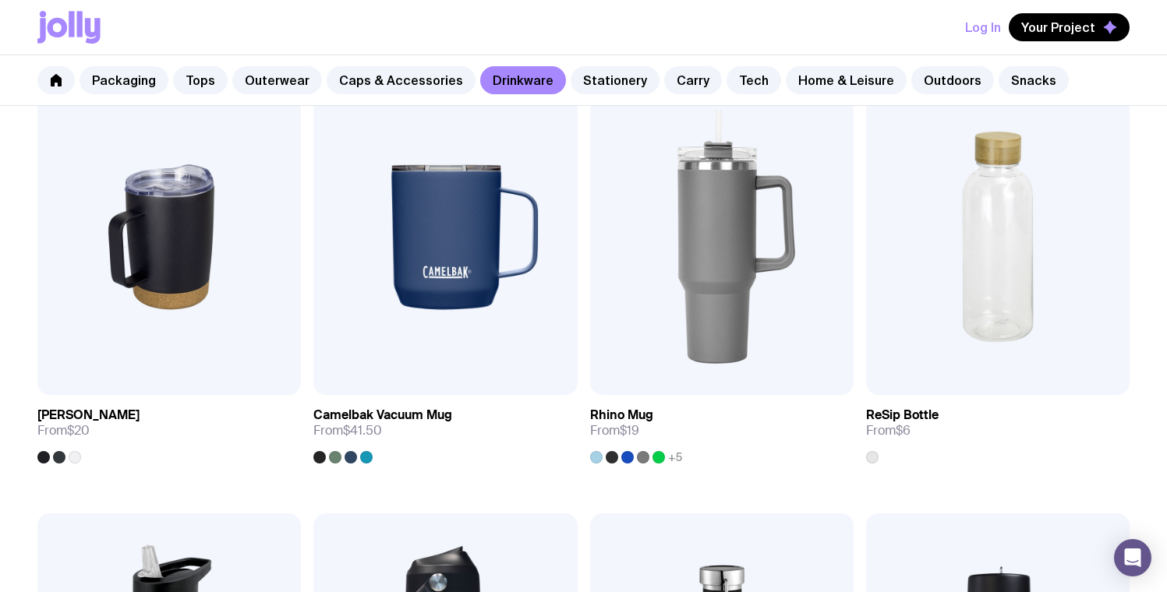
scroll to position [815, 0]
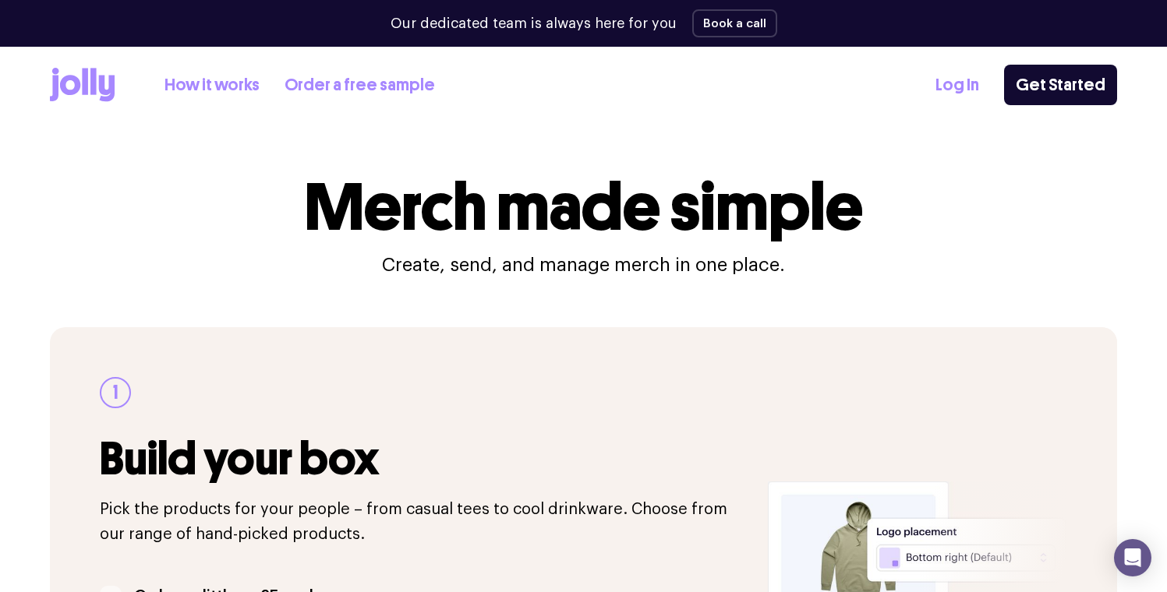
click at [341, 82] on link "Order a free sample" at bounding box center [360, 85] width 150 height 26
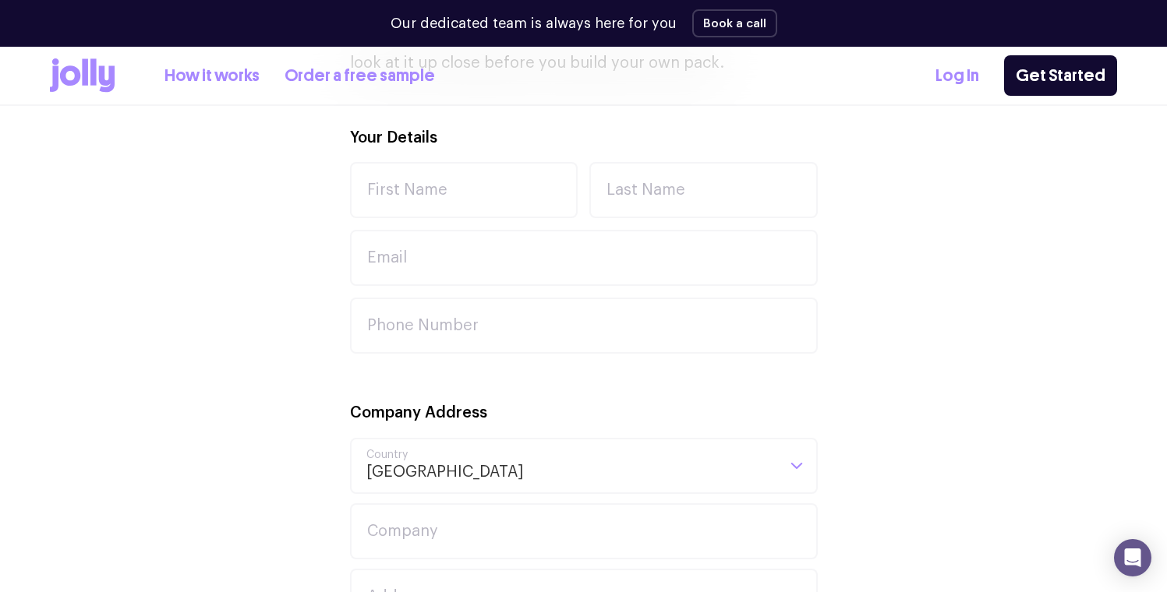
scroll to position [561, 0]
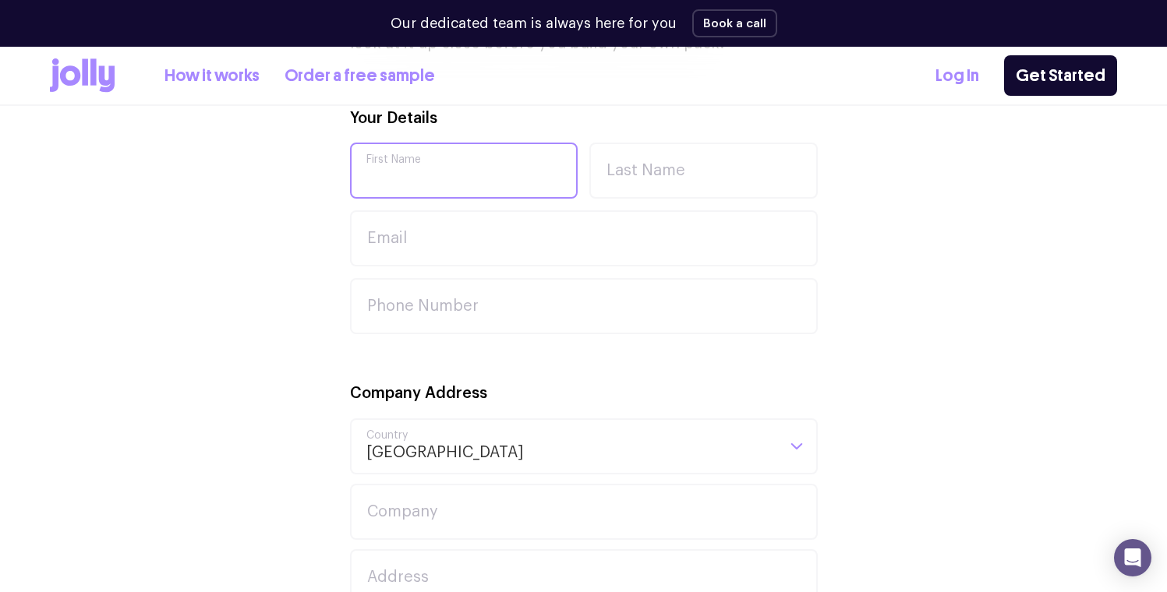
click at [470, 159] on input "First Name" at bounding box center [464, 171] width 228 height 56
type input "Logan"
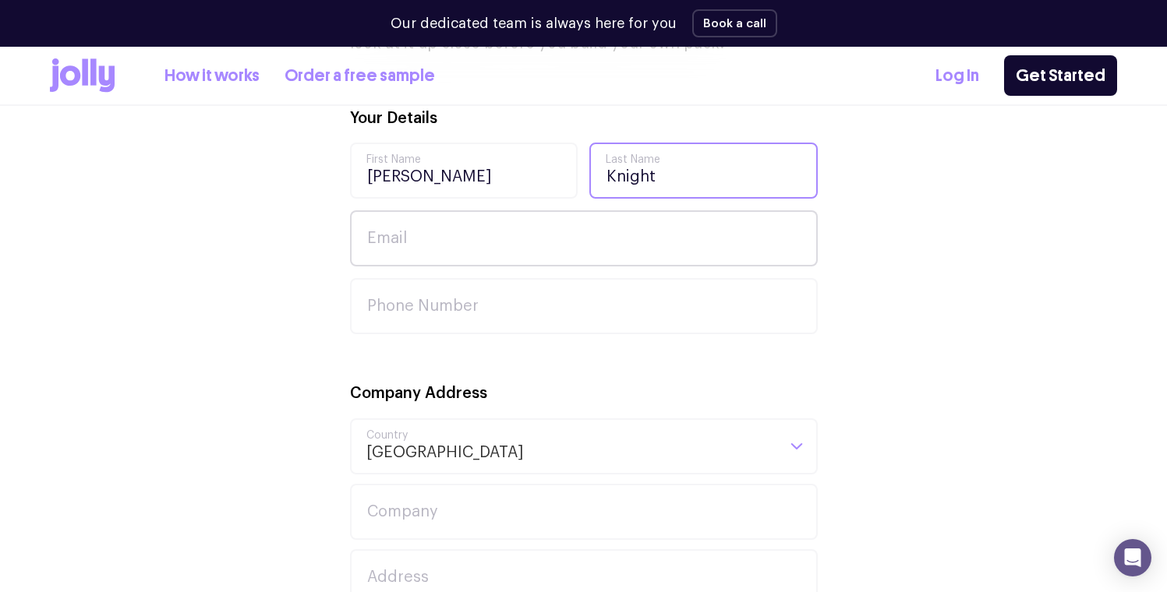
type input "Knight"
click at [439, 235] on input "Email" at bounding box center [584, 238] width 468 height 56
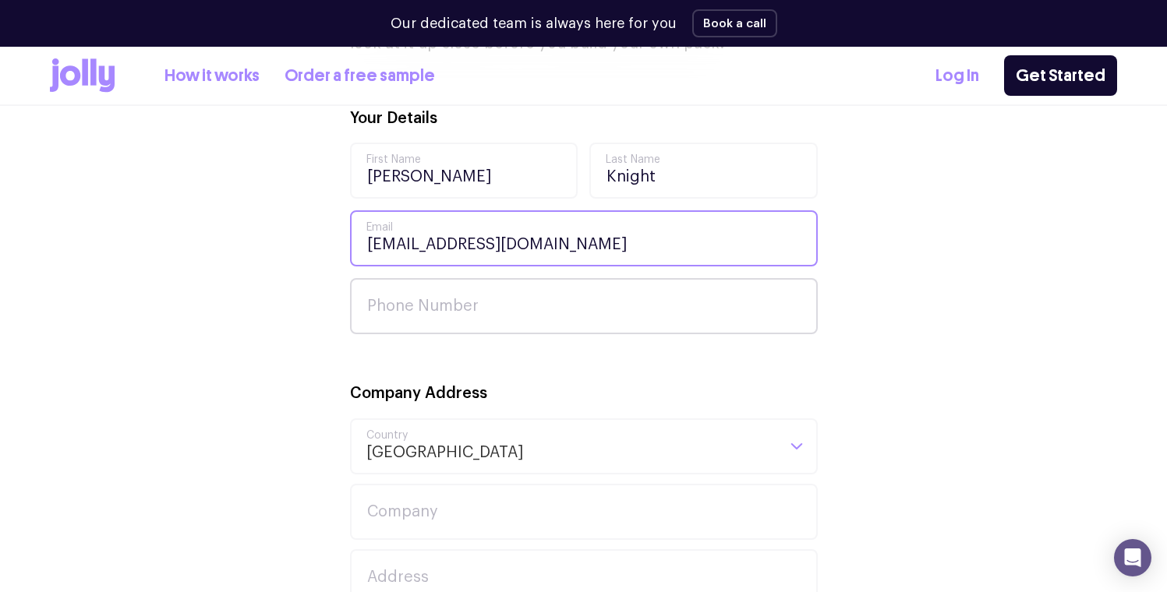
type input "info@knightstudio.com.au"
click at [431, 309] on input "Phone Number" at bounding box center [584, 306] width 468 height 56
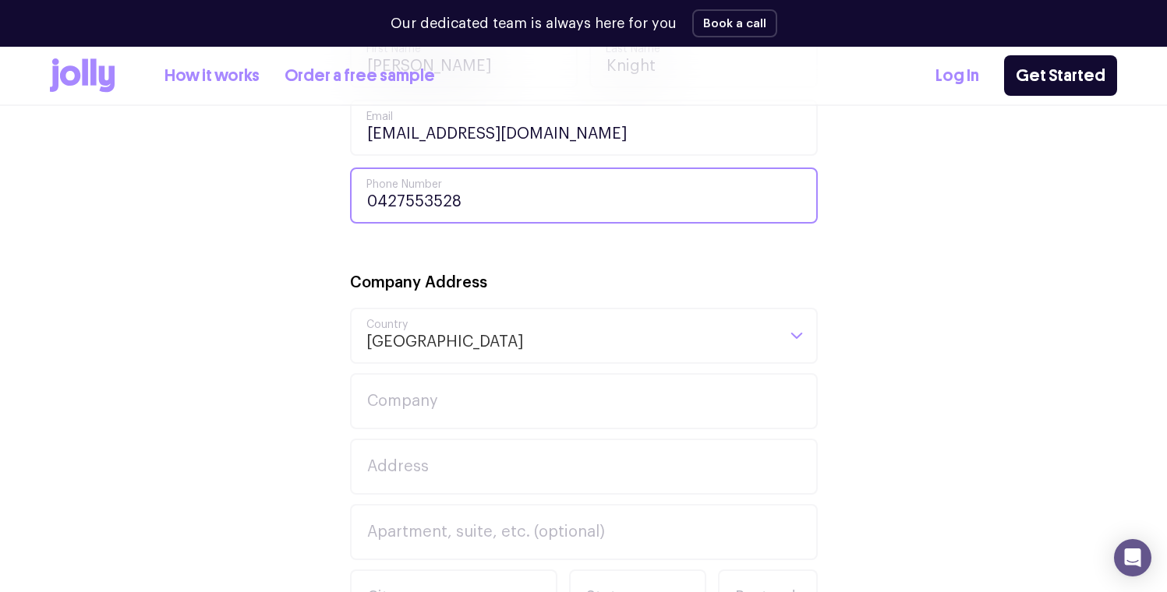
scroll to position [740, 0]
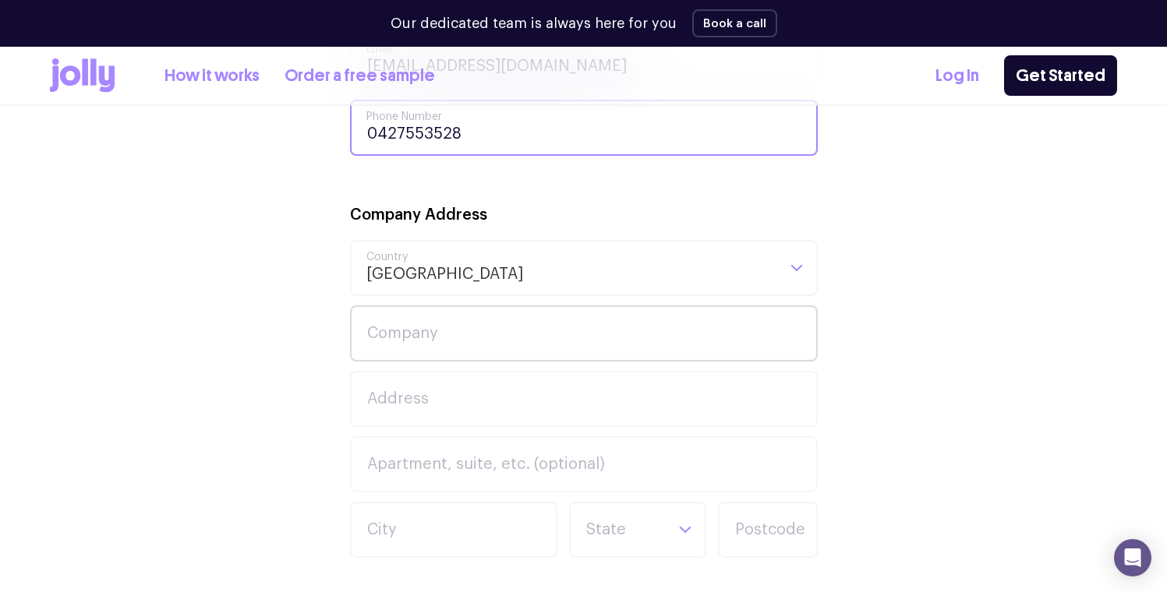
type input "0427553528"
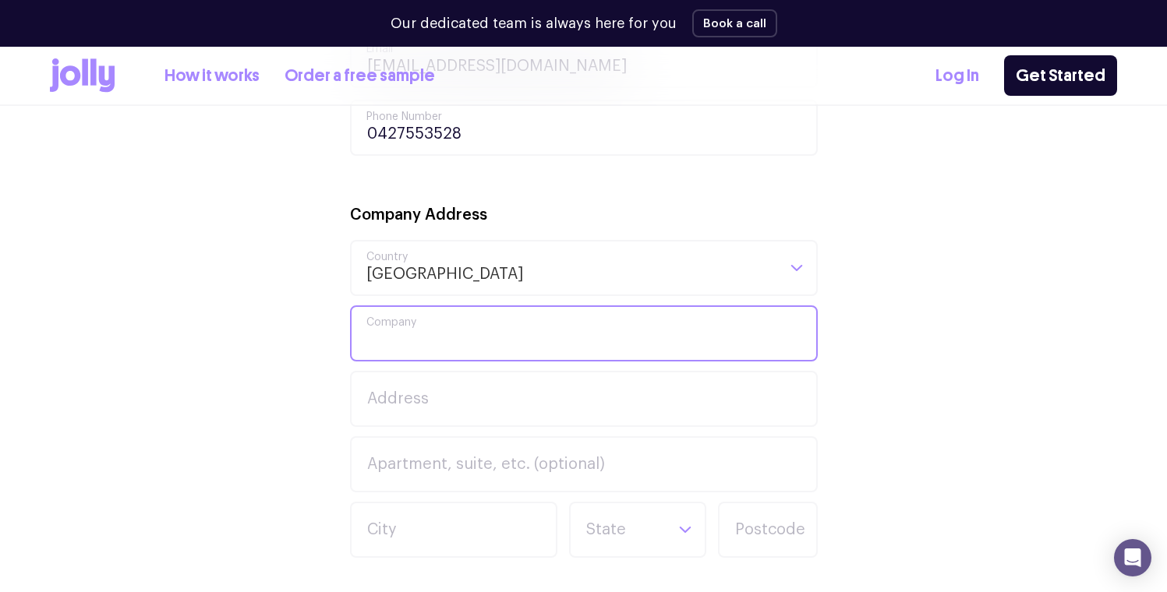
click at [445, 341] on input "Company" at bounding box center [584, 334] width 468 height 56
type input "Knight Studio"
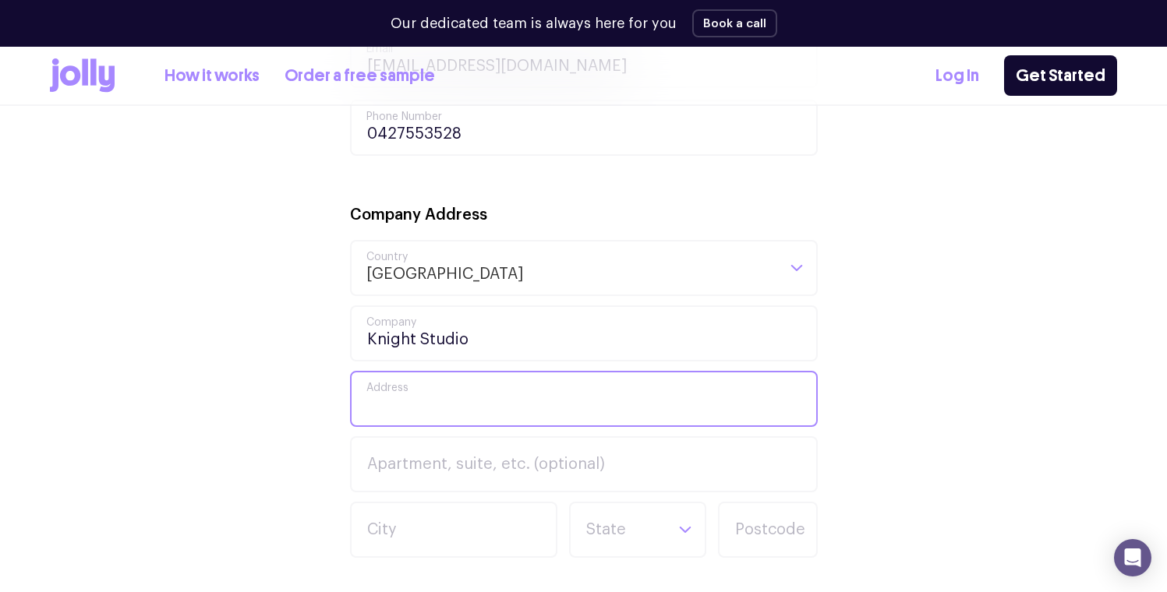
click at [446, 398] on input "Address" at bounding box center [584, 399] width 468 height 56
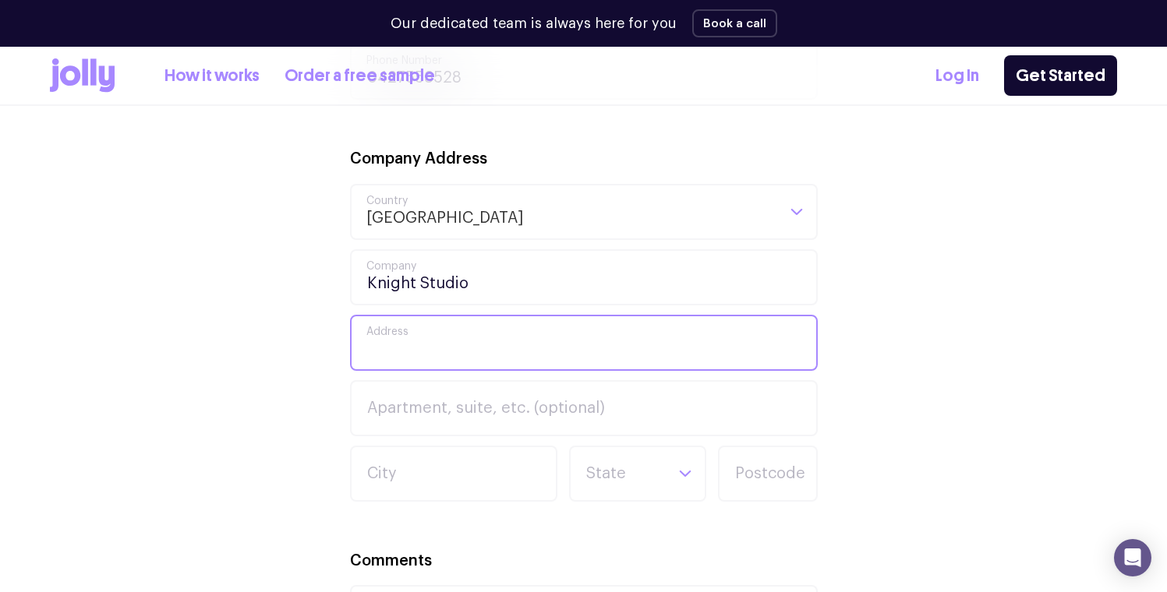
scroll to position [832, 0]
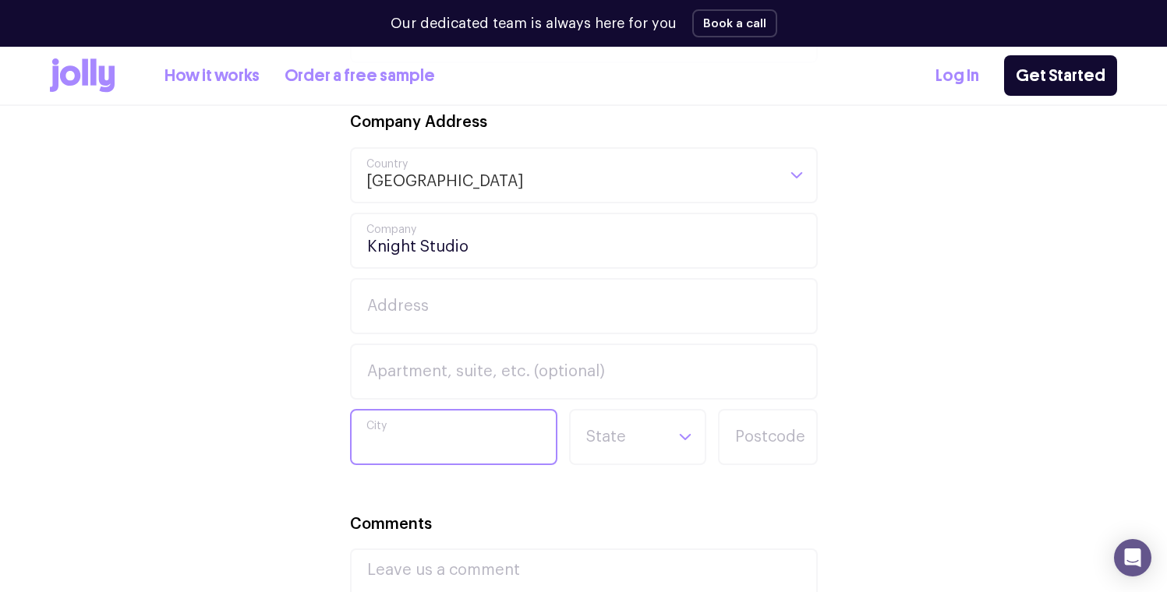
click at [429, 437] on input "City" at bounding box center [453, 437] width 207 height 56
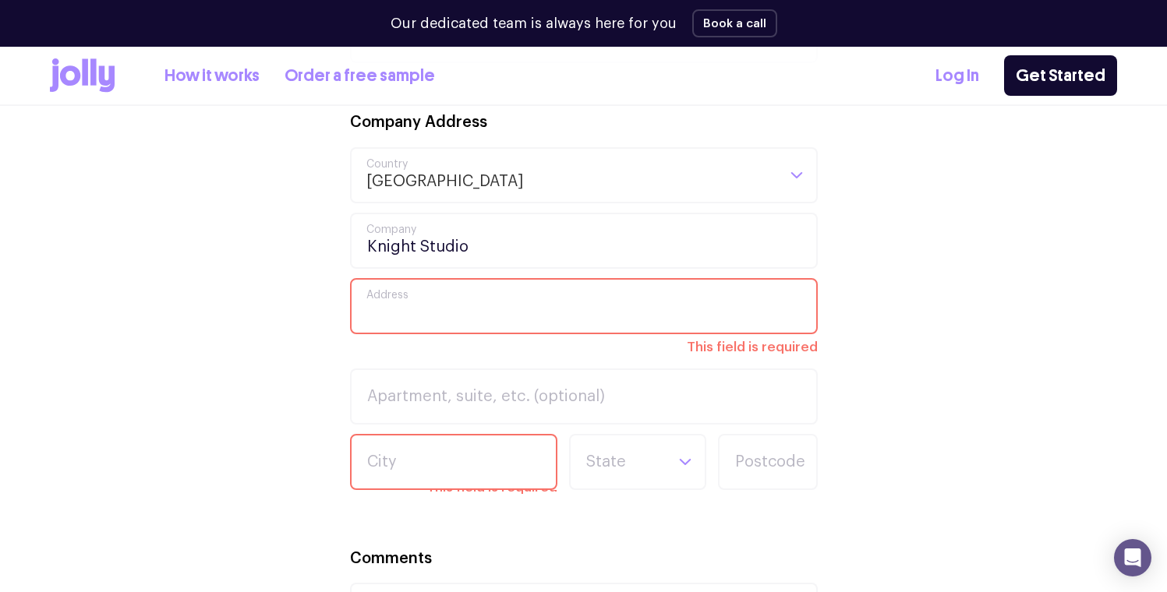
click at [419, 302] on input "Address" at bounding box center [584, 306] width 468 height 56
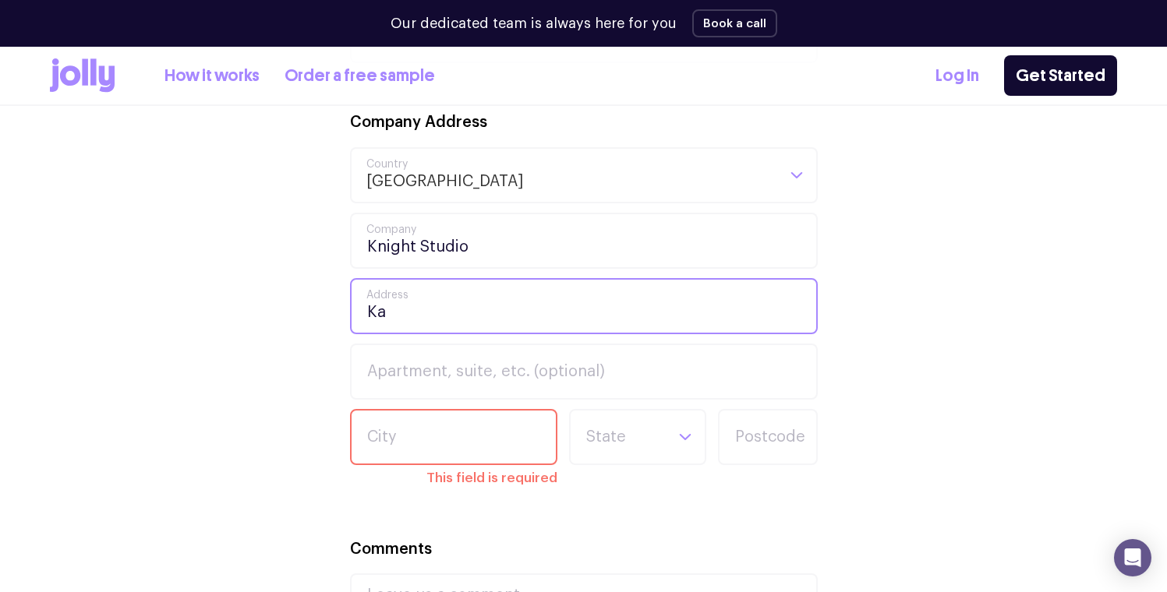
type input "K"
type input "Alberga Street"
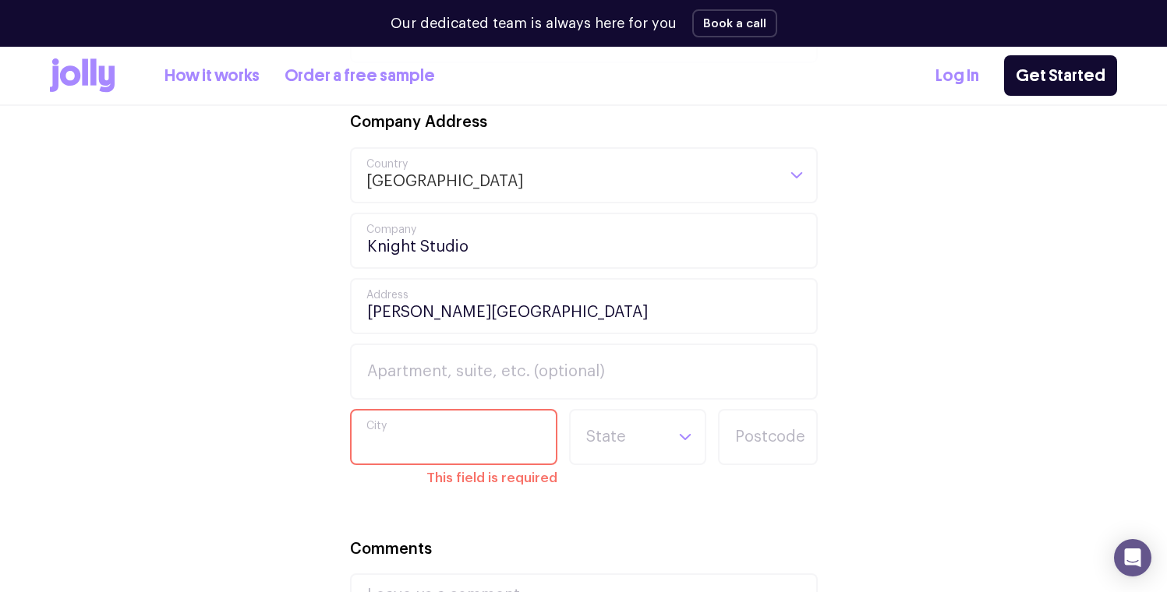
click at [426, 428] on input "City" at bounding box center [453, 437] width 207 height 56
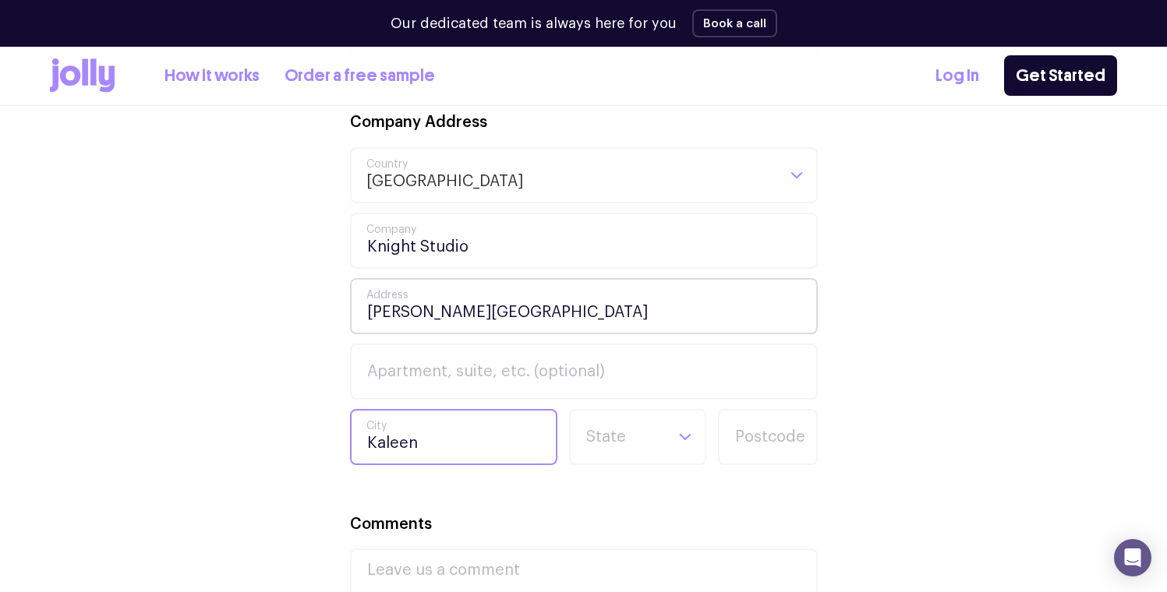
type input "Kaleen"
click at [369, 305] on input "Alberga Street" at bounding box center [584, 306] width 468 height 56
type input "17 Alberga Street"
click at [621, 444] on input "Search for option" at bounding box center [625, 437] width 80 height 53
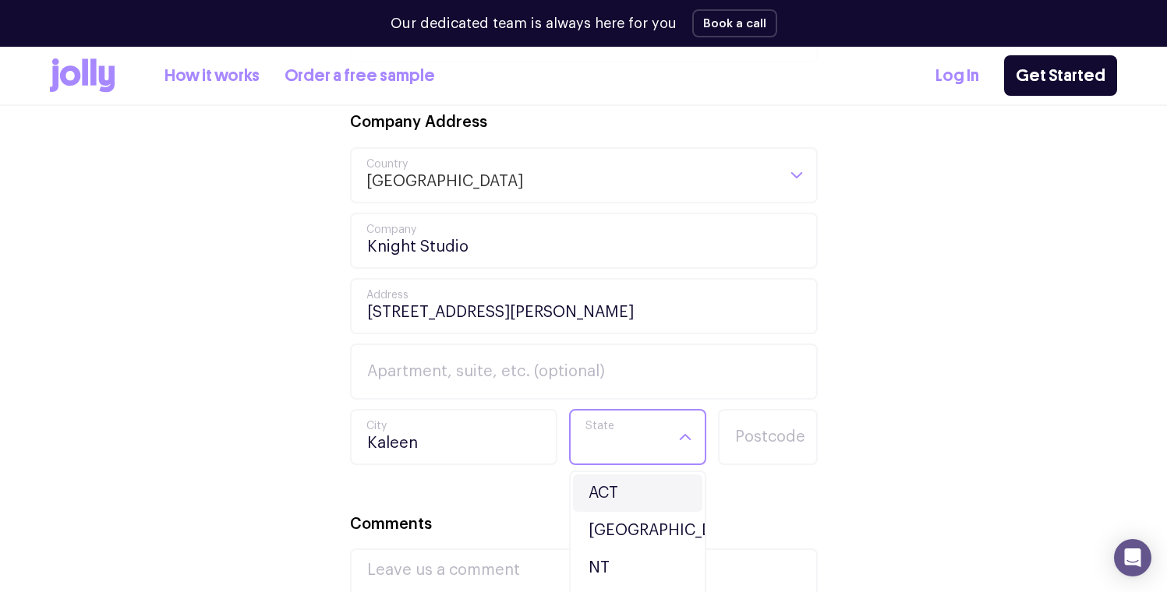
click at [606, 493] on li "ACT" at bounding box center [637, 493] width 129 height 37
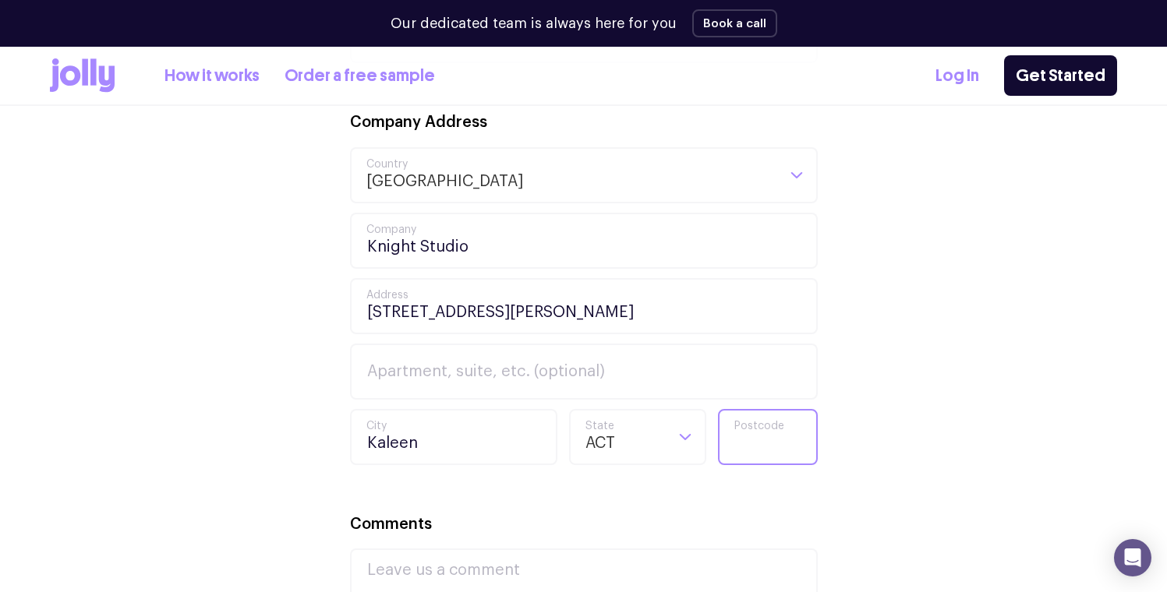
click at [724, 448] on input "Postcode" at bounding box center [768, 437] width 100 height 56
type input "2617"
click at [1076, 422] on div "Your Details Logan First Name Knight Last Name info@knightstudio.com.au Email 0…" at bounding box center [583, 345] width 1067 height 1020
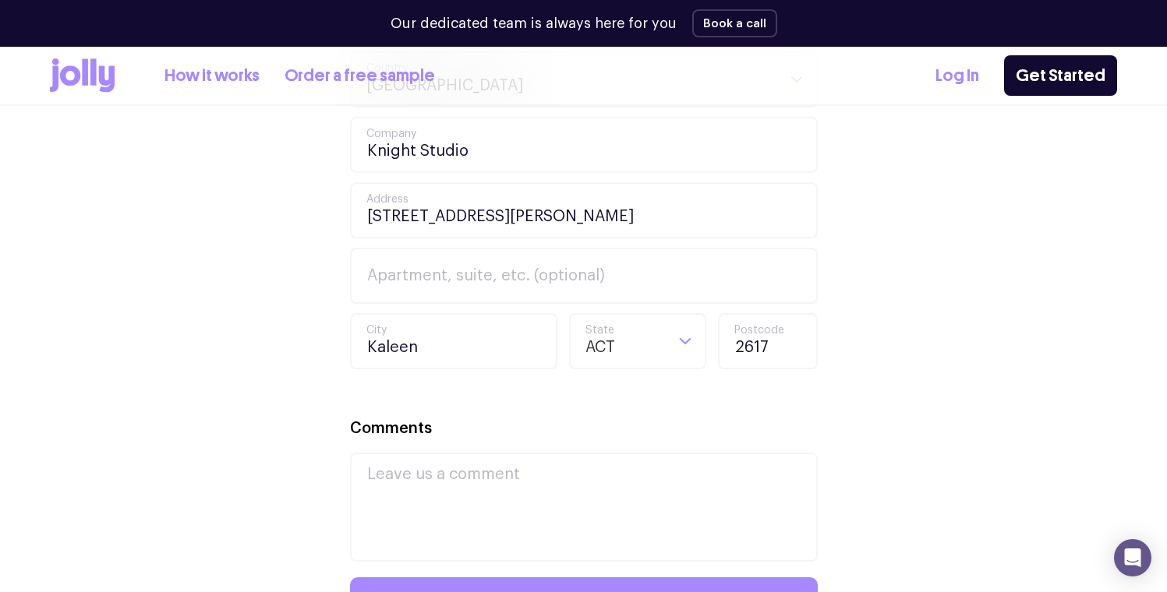
scroll to position [940, 0]
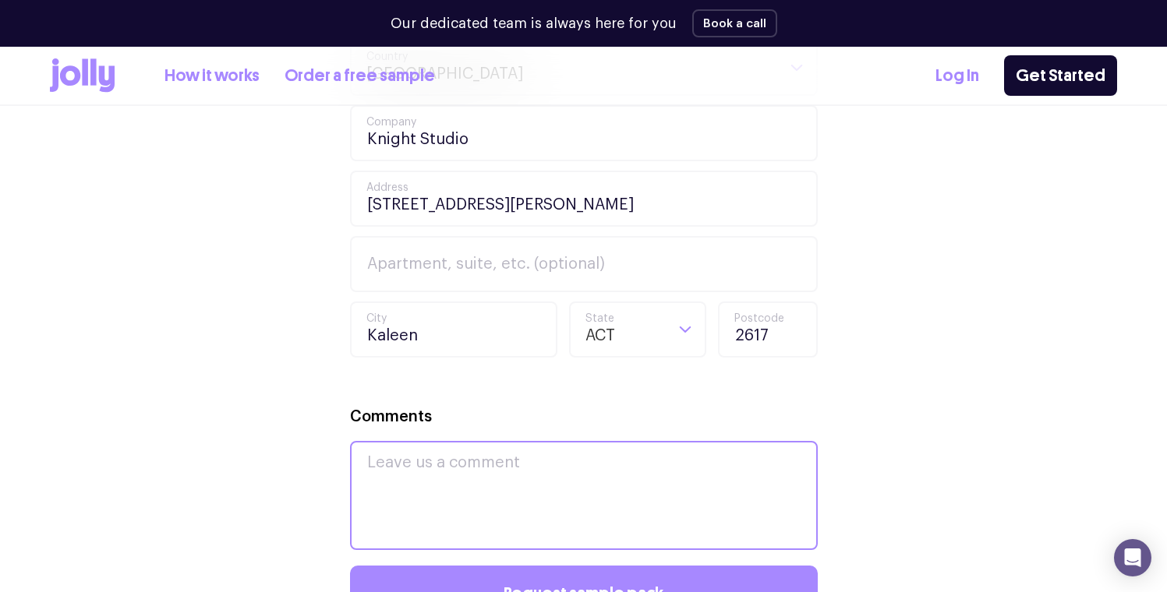
click at [557, 459] on textarea "Comments" at bounding box center [584, 495] width 468 height 109
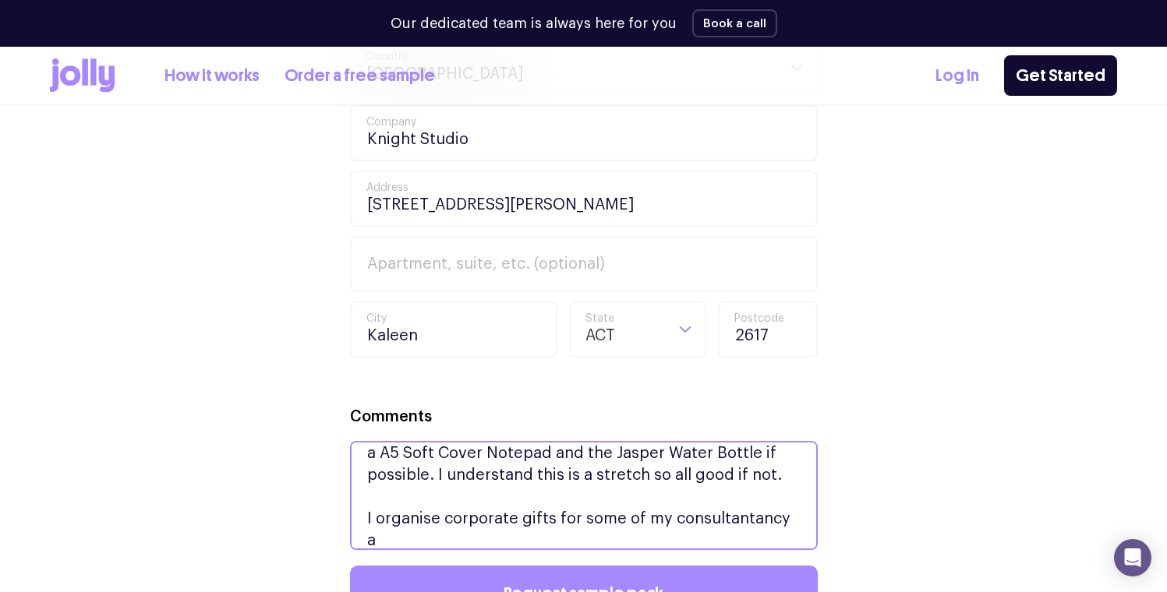
scroll to position [118, 0]
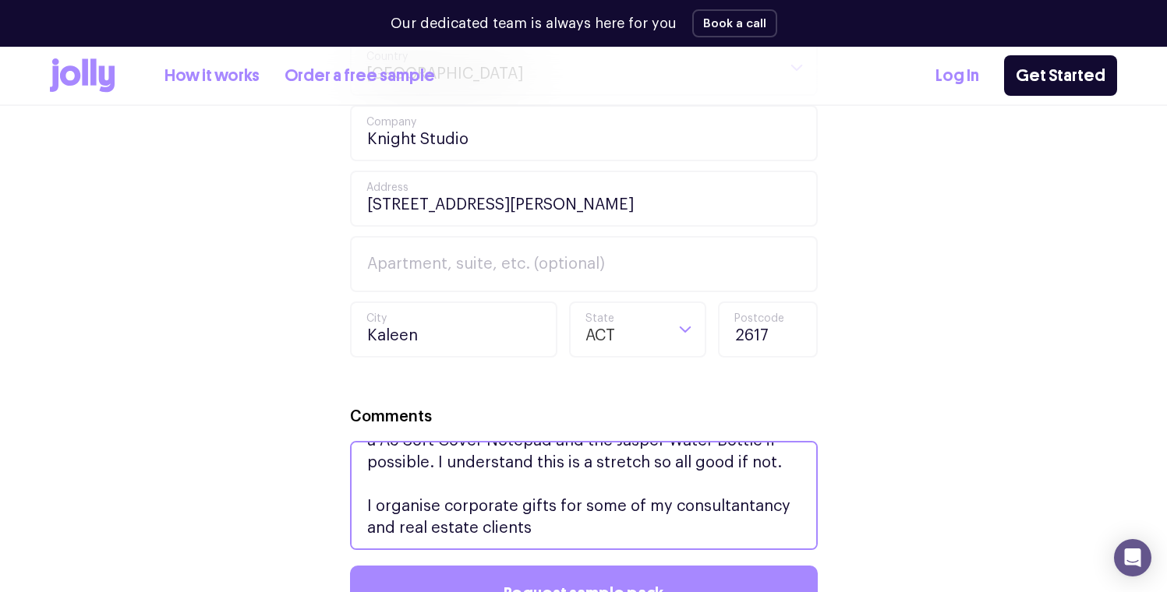
click at [688, 516] on textarea "Hi jolly! Thank you for providing a free sample pack. I'm really looking for to…" at bounding box center [584, 495] width 468 height 109
click at [553, 524] on textarea "Hi jolly! Thank you for providing a free sample pack. I'm really looking for to…" at bounding box center [584, 495] width 468 height 109
drag, startPoint x: 661, startPoint y: 521, endPoint x: 642, endPoint y: 521, distance: 19.5
click at [642, 521] on textarea "Hi jolly! Thank you for providing a free sample pack. I'm really looking for to…" at bounding box center [584, 495] width 468 height 109
drag, startPoint x: 705, startPoint y: 517, endPoint x: 663, endPoint y: 518, distance: 42.1
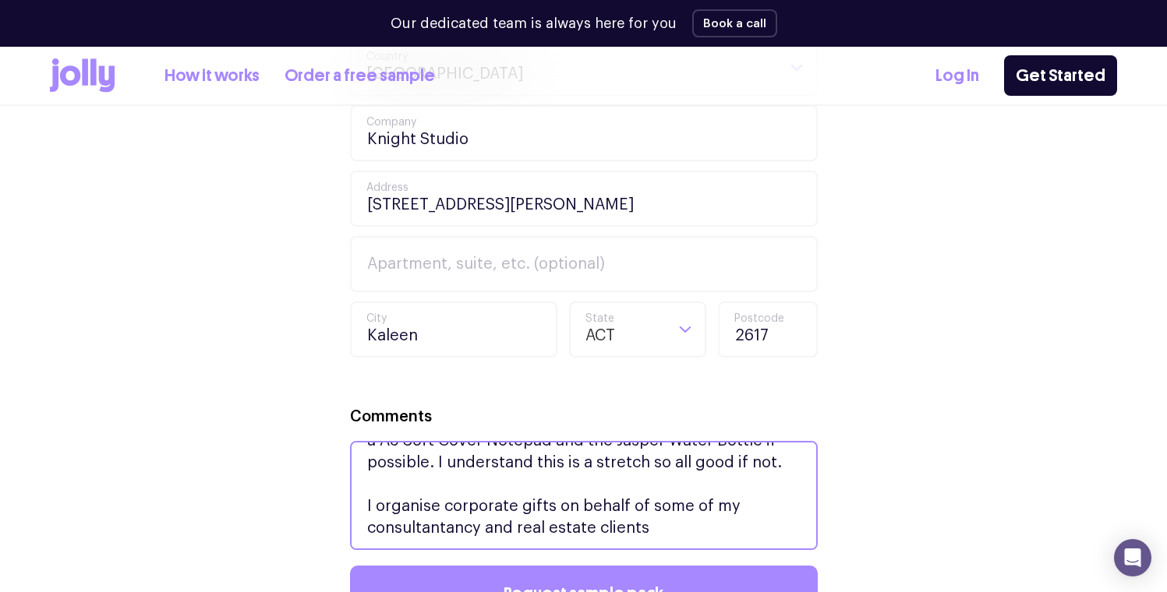
click at [663, 518] on textarea "Hi jolly! Thank you for providing a free sample pack. I'm really looking for to…" at bounding box center [584, 495] width 468 height 109
click at [456, 543] on textarea "Hi jolly! Thank you for providing a free sample pack. I'm really looking for to…" at bounding box center [584, 495] width 468 height 109
drag, startPoint x: 482, startPoint y: 541, endPoint x: 440, endPoint y: 542, distance: 41.3
click at [440, 542] on textarea "Hi jolly! Thank you for providing a free sample pack. I'm really looking for to…" at bounding box center [584, 495] width 468 height 109
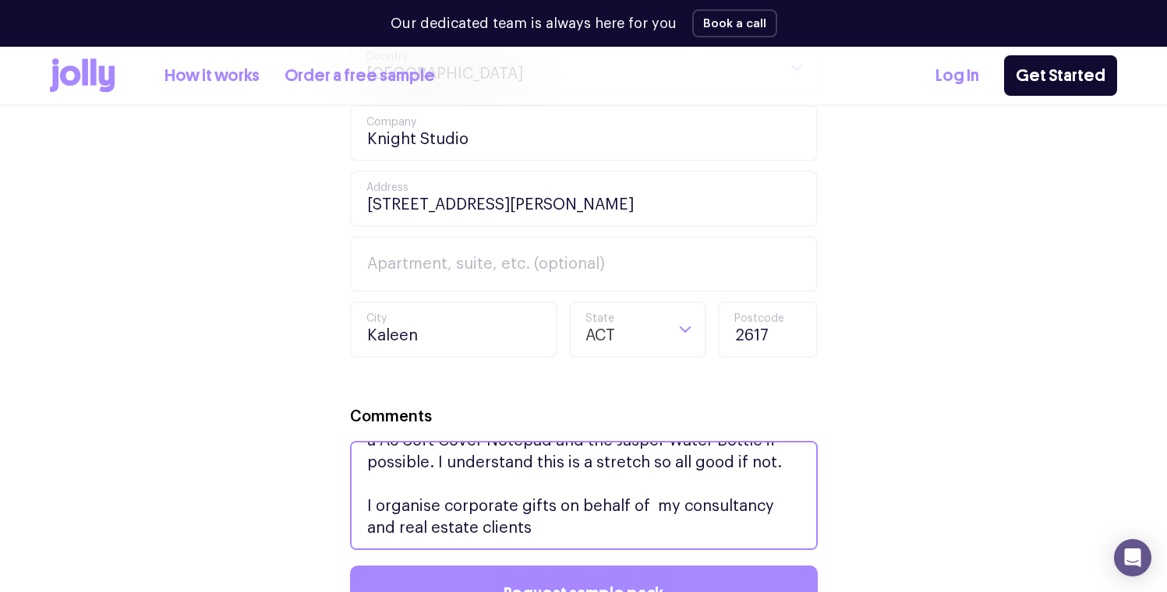
click at [627, 538] on textarea "Hi jolly! Thank you for providing a free sample pack. I'm really looking for to…" at bounding box center [584, 495] width 468 height 109
click at [644, 522] on textarea "Hi jolly! Thank you for providing a free sample pack. I'm really looking for to…" at bounding box center [584, 495] width 468 height 109
click at [549, 541] on textarea "Hi jolly! Thank you for providing a free sample pack. I'm really looking for to…" at bounding box center [584, 495] width 468 height 109
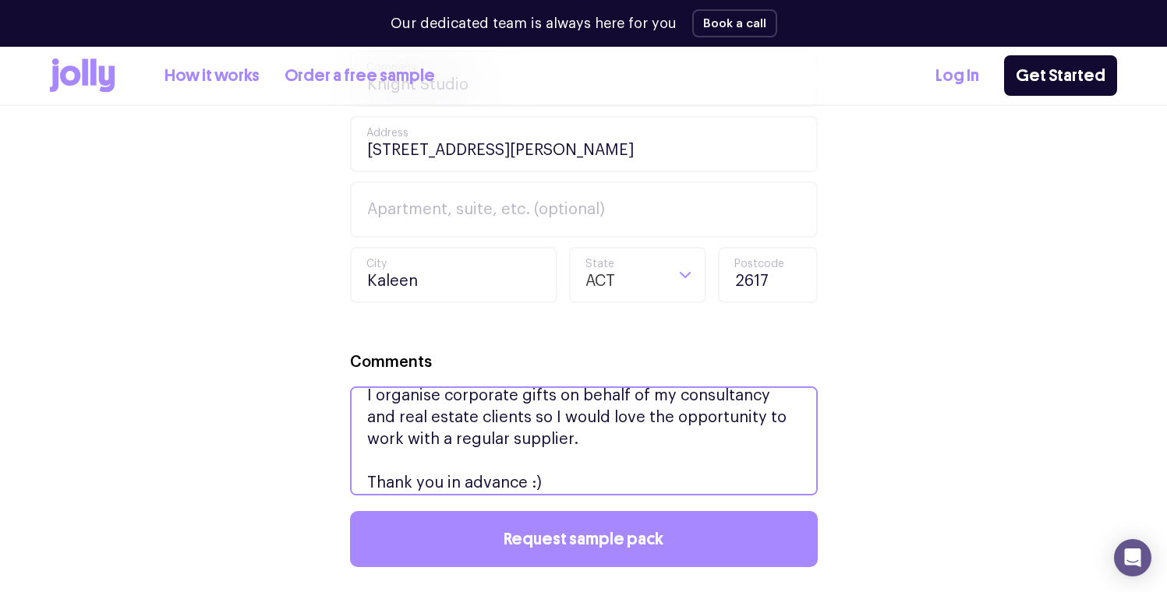
scroll to position [168, 0]
click at [620, 464] on textarea "Hi jolly! Thank you for providing a free sample pack. I'm really looking for to…" at bounding box center [584, 441] width 468 height 109
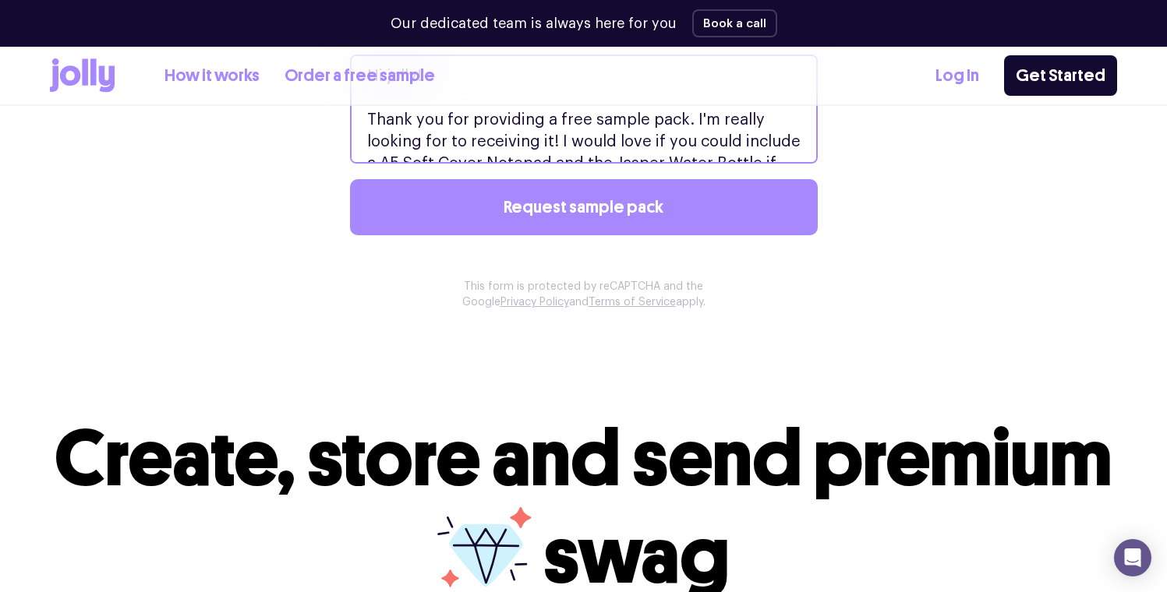
scroll to position [1305, 0]
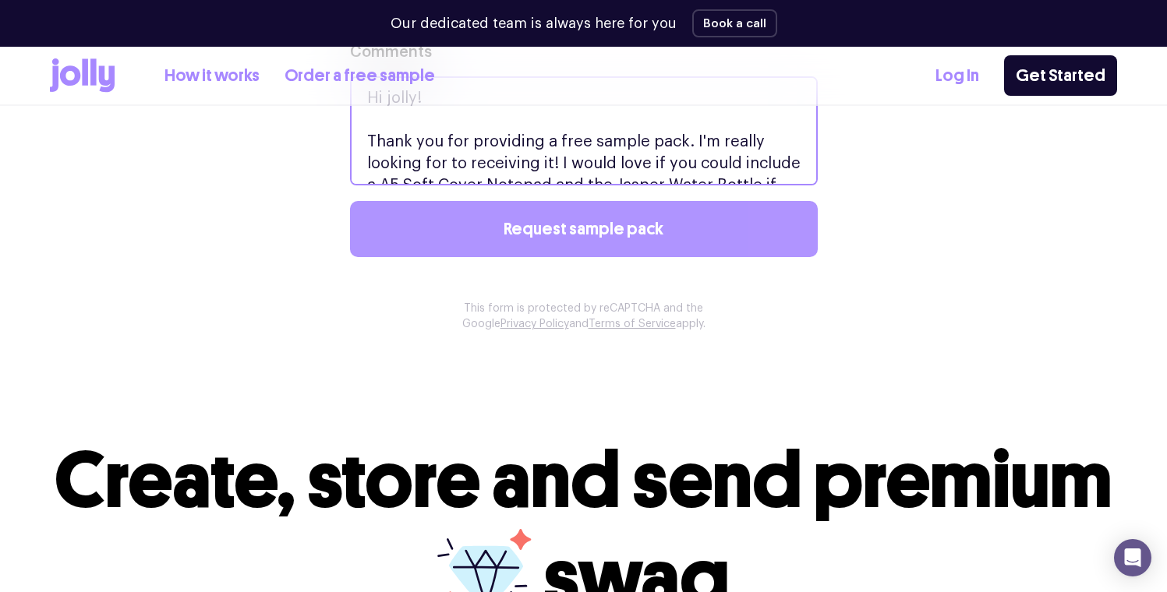
type textarea "Hi jolly! Thank you for providing a free sample pack. I'm really looking for to…"
click at [571, 238] on span "Request sample pack" at bounding box center [584, 229] width 160 height 17
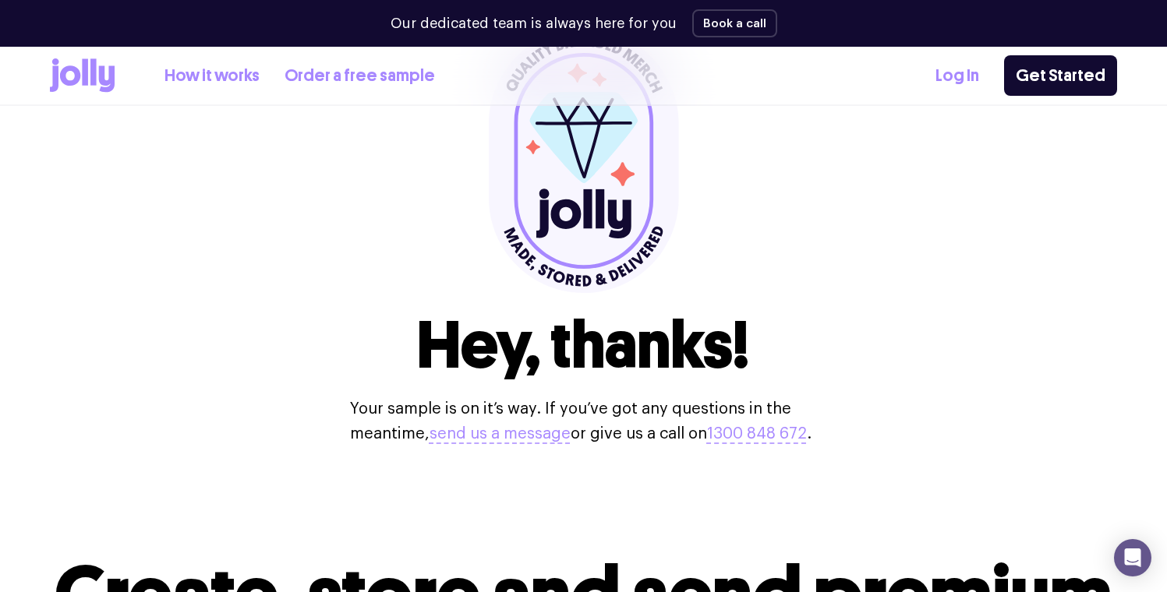
scroll to position [151, 0]
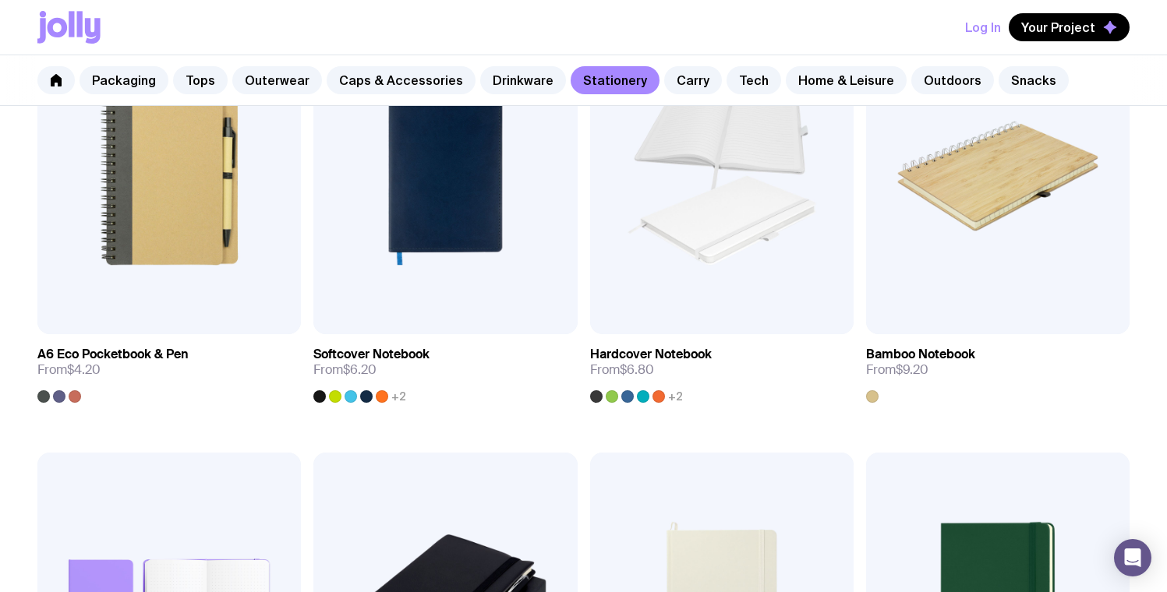
scroll to position [1260, 0]
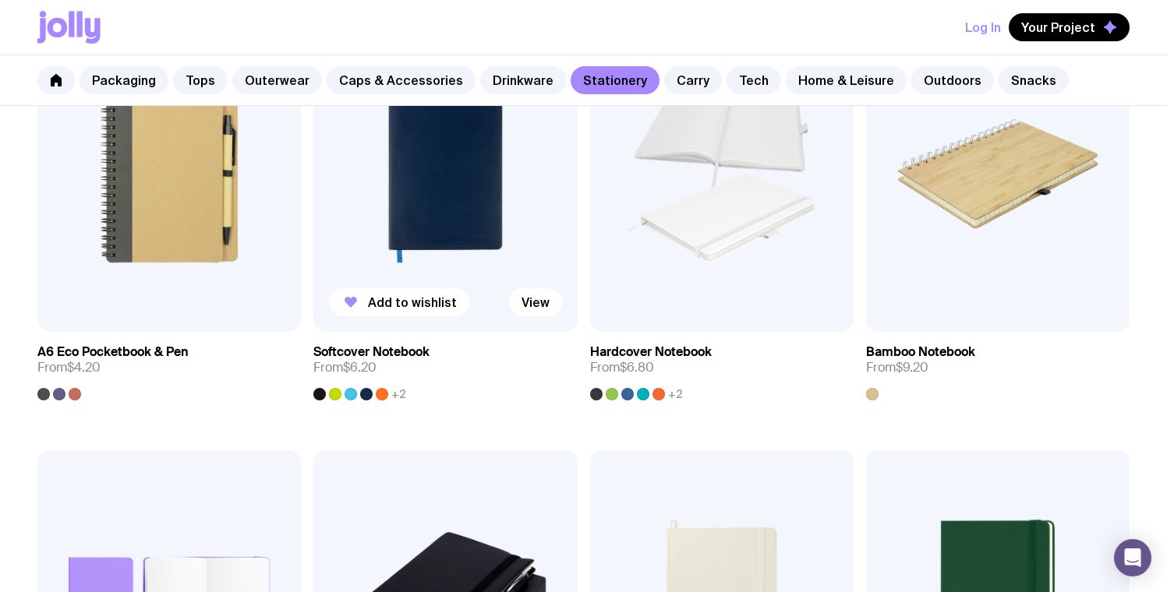
click at [482, 224] on img at bounding box center [444, 174] width 263 height 316
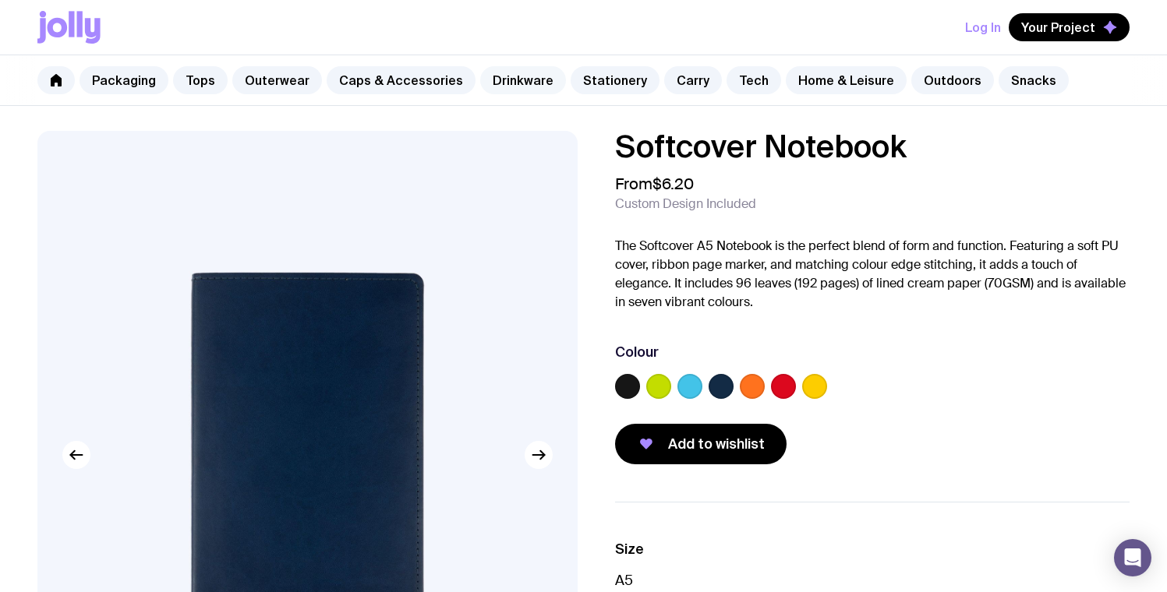
click at [523, 83] on link "Drinkware" at bounding box center [523, 80] width 86 height 28
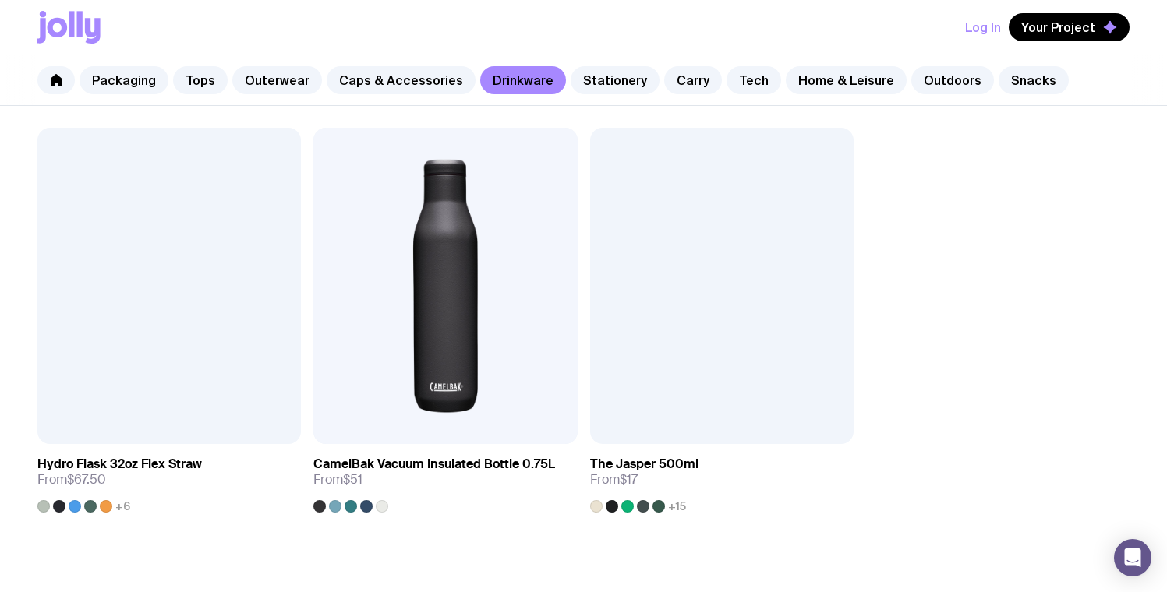
scroll to position [2455, 0]
